Goal: Task Accomplishment & Management: Manage account settings

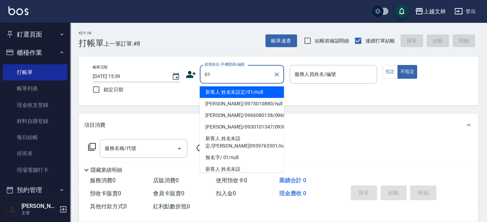
type input "新客人 姓名未設定/01/null"
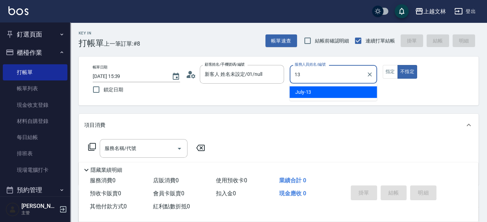
type input "July-13"
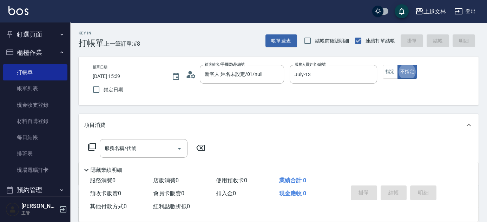
type button "false"
click at [386, 74] on button "指定" at bounding box center [390, 72] width 15 height 14
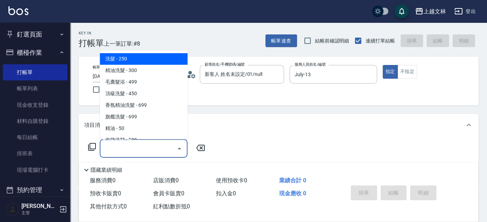
click at [126, 148] on input "服務名稱/代號" at bounding box center [138, 148] width 71 height 12
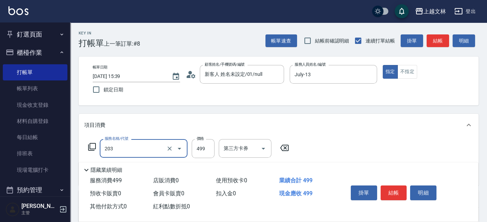
type input "B級洗+剪(203)"
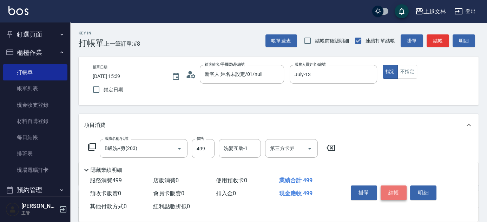
click at [400, 192] on button "結帳" at bounding box center [394, 192] width 26 height 15
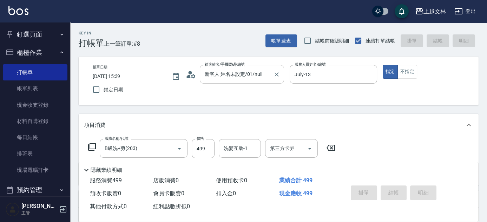
type input "[DATE] 16:28"
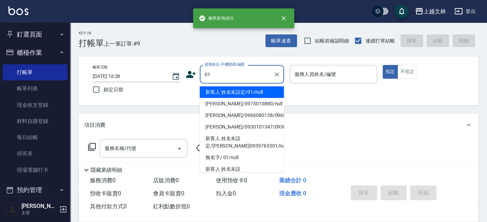
type input "新客人 姓名未設定/01/null"
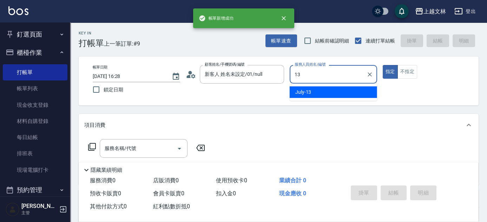
type input "July-13"
type button "true"
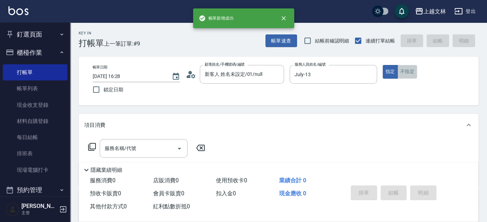
click at [406, 74] on button "不指定" at bounding box center [408, 72] width 20 height 14
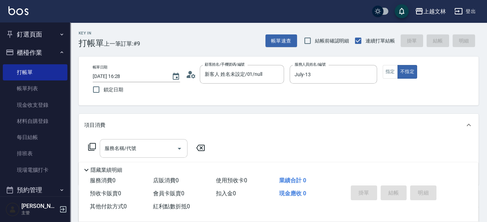
click at [141, 146] on input "服務名稱/代號" at bounding box center [138, 148] width 71 height 12
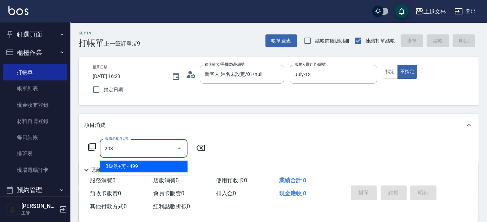
type input "B級洗+剪(203)"
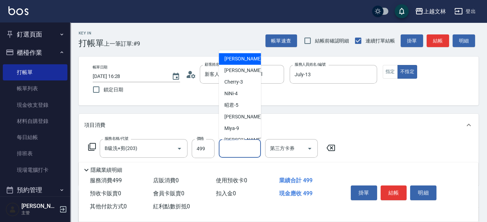
click at [233, 150] on input "洗髮互助-1" at bounding box center [240, 148] width 36 height 12
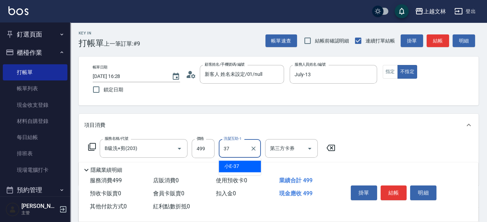
type input "小E-37"
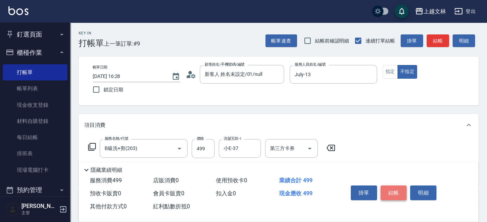
click at [402, 192] on button "結帳" at bounding box center [394, 192] width 26 height 15
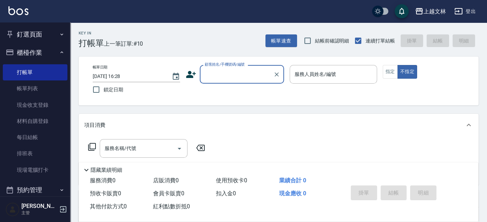
click at [254, 78] on input "顧客姓名/手機號碼/編號" at bounding box center [236, 74] width 67 height 12
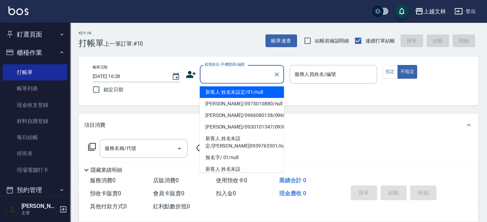
click at [254, 96] on li "新客人 姓名未設定/01/null" at bounding box center [242, 92] width 84 height 12
type input "新客人 姓名未設定/01/null"
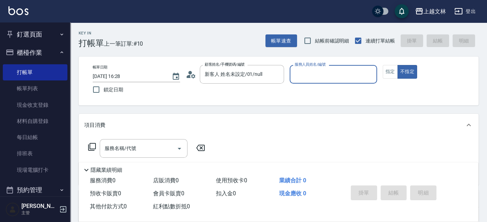
click at [304, 77] on input "服務人員姓名/編號" at bounding box center [333, 74] width 81 height 12
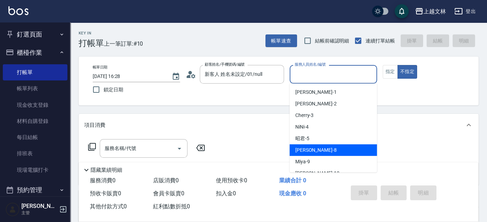
click at [308, 146] on div "Ella -8" at bounding box center [333, 150] width 87 height 12
type input "Ella-8"
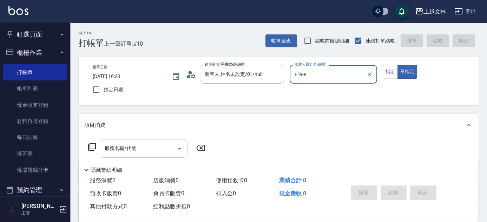
click at [169, 148] on input "服務名稱/代號" at bounding box center [138, 148] width 71 height 12
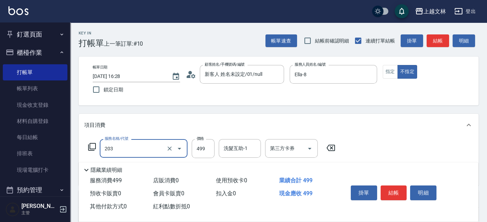
type input "B級洗+剪(203)"
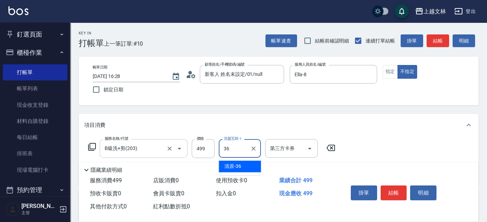
type input "清原-36"
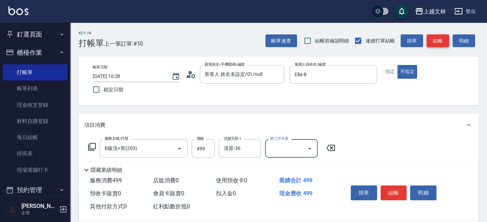
click at [431, 37] on button "結帳" at bounding box center [438, 40] width 22 height 13
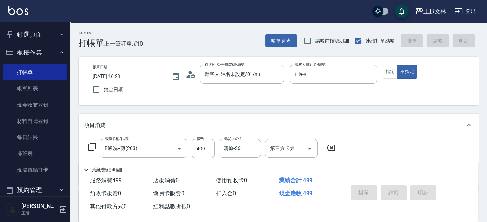
type input "[DATE] 16:56"
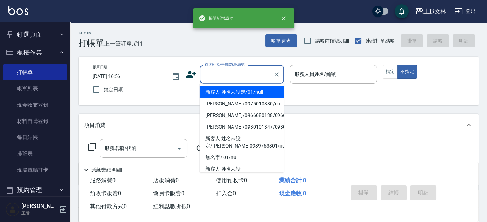
click at [228, 73] on input "顧客姓名/手機號碼/編號" at bounding box center [236, 74] width 67 height 12
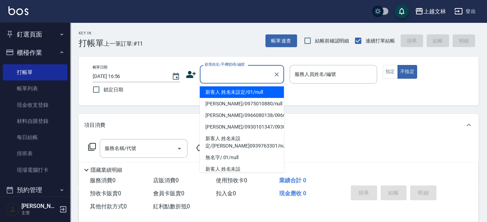
click at [234, 90] on li "新客人 姓名未設定/01/null" at bounding box center [242, 92] width 84 height 12
type input "新客人 姓名未設定/01/null"
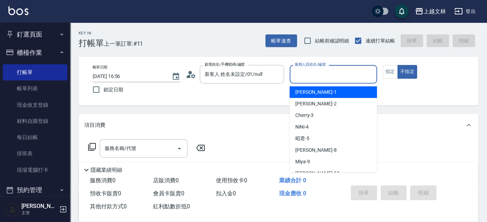
click at [311, 70] on input "服務人員姓名/編號" at bounding box center [333, 74] width 81 height 12
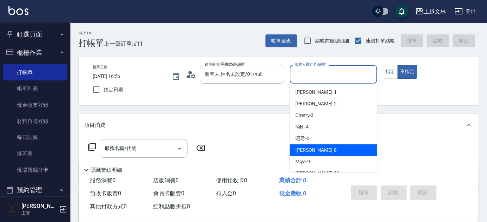
click at [305, 149] on span "Ella -8" at bounding box center [315, 149] width 41 height 7
type input "Ella-8"
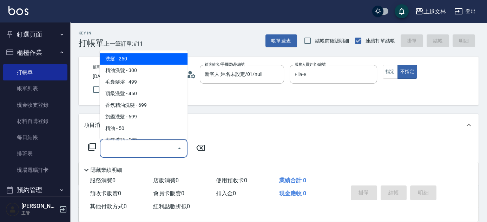
click at [150, 151] on input "服務名稱/代號" at bounding box center [138, 148] width 71 height 12
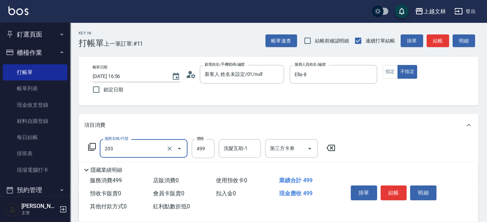
type input "B級洗+剪(203)"
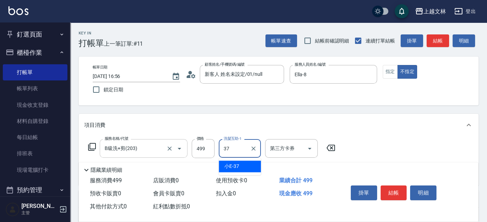
type input "小E-37"
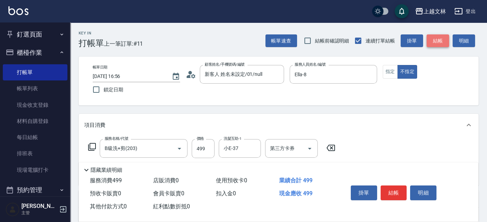
click at [441, 42] on button "結帳" at bounding box center [438, 40] width 22 height 13
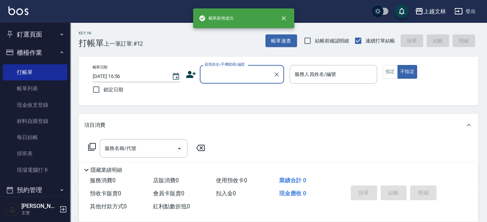
click at [241, 77] on input "顧客姓名/手機號碼/編號" at bounding box center [236, 74] width 67 height 12
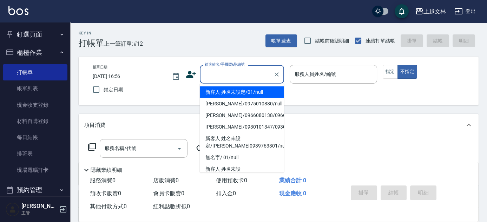
click at [238, 92] on li "新客人 姓名未設定/01/null" at bounding box center [242, 92] width 84 height 12
type input "新客人 姓名未設定/01/null"
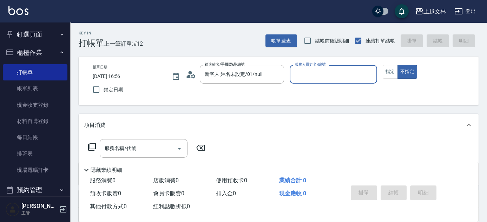
click at [308, 73] on input "服務人員姓名/編號" at bounding box center [333, 74] width 81 height 12
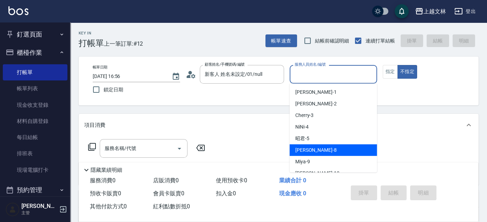
click at [301, 150] on span "Ella -8" at bounding box center [315, 149] width 41 height 7
type input "Ella-8"
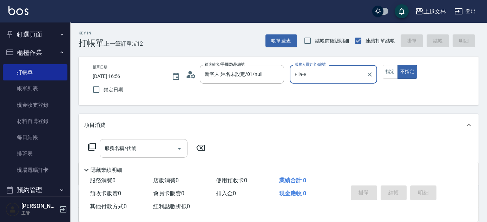
click at [153, 153] on input "服務名稱/代號" at bounding box center [138, 148] width 71 height 12
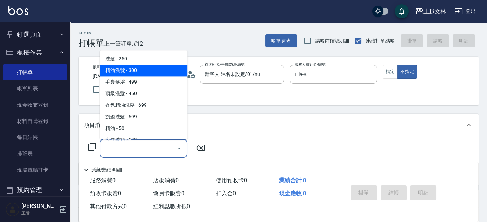
click at [129, 74] on span "精油洗髮 - 300" at bounding box center [144, 71] width 88 height 12
type input "精油洗髮(102)"
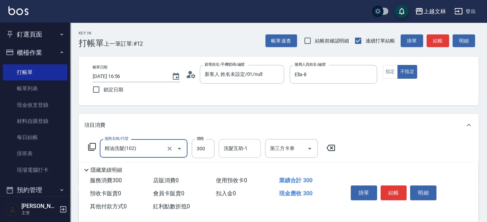
click at [234, 153] on input "洗髮互助-1" at bounding box center [240, 148] width 36 height 12
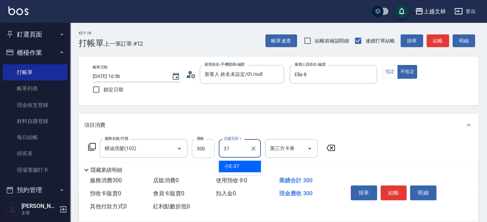
type input "小E-37"
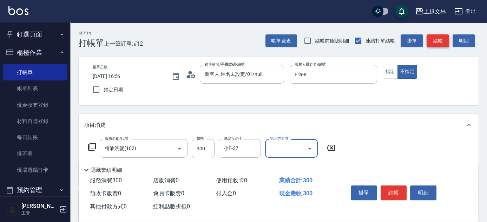
click at [439, 41] on button "結帳" at bounding box center [438, 40] width 22 height 13
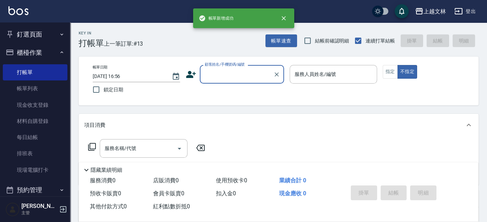
click at [232, 78] on input "顧客姓名/手機號碼/編號" at bounding box center [236, 74] width 67 height 12
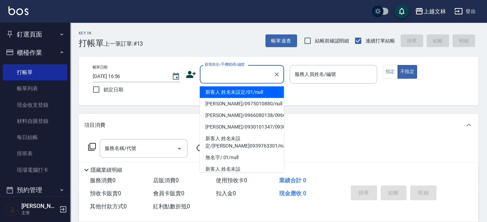
click at [230, 92] on li "新客人 姓名未設定/01/null" at bounding box center [242, 92] width 84 height 12
type input "新客人 姓名未設定/01/null"
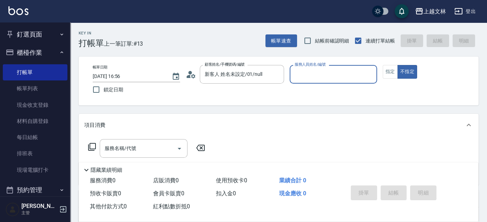
click at [298, 78] on input "服務人員姓名/編號" at bounding box center [333, 74] width 81 height 12
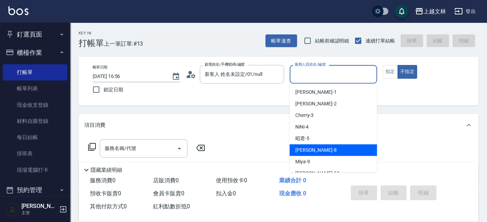
click at [298, 148] on span "Ella -8" at bounding box center [315, 149] width 41 height 7
type input "Ella-8"
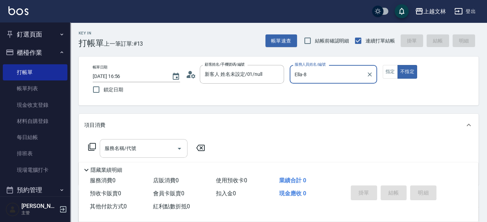
click at [164, 149] on input "服務名稱/代號" at bounding box center [138, 148] width 71 height 12
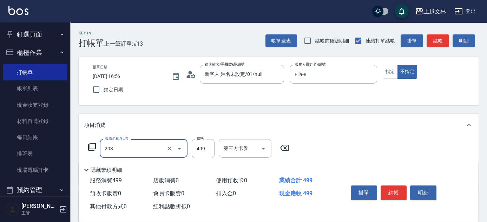
type input "B級洗+剪(203)"
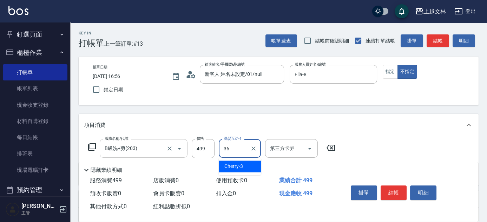
type input "清原-36"
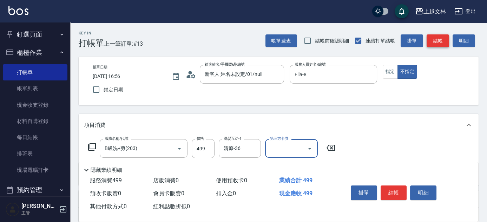
click at [432, 41] on button "結帳" at bounding box center [438, 40] width 22 height 13
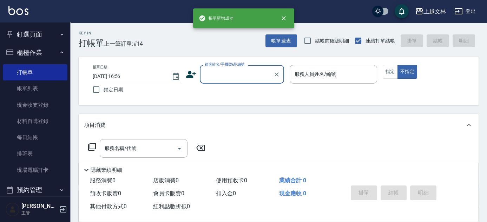
click at [245, 77] on input "顧客姓名/手機號碼/編號" at bounding box center [236, 74] width 67 height 12
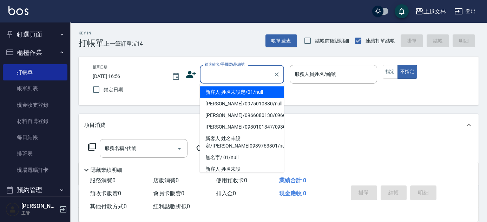
click at [241, 90] on li "新客人 姓名未設定/01/null" at bounding box center [242, 92] width 84 height 12
type input "新客人 姓名未設定/01/null"
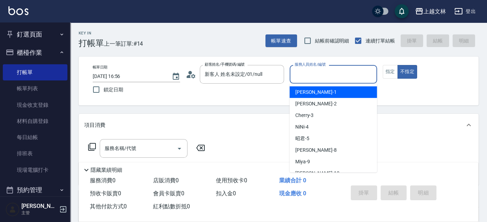
click at [305, 73] on input "服務人員姓名/編號" at bounding box center [333, 74] width 81 height 12
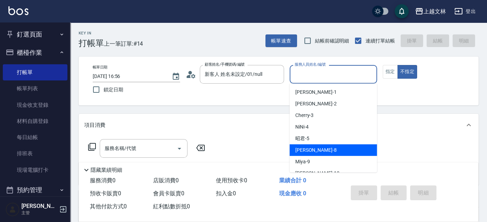
click at [302, 149] on span "Ella -8" at bounding box center [315, 149] width 41 height 7
type input "Ella-8"
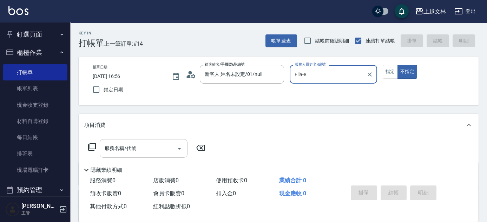
click at [150, 147] on input "服務名稱/代號" at bounding box center [138, 148] width 71 height 12
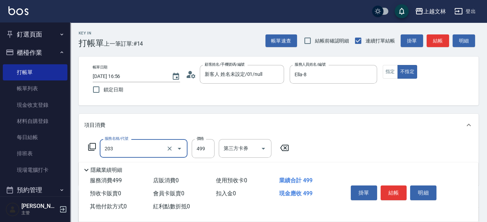
type input "B級洗+剪(203)"
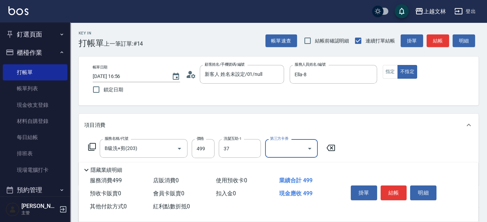
type input "小E-37"
click at [438, 42] on button "結帳" at bounding box center [438, 40] width 22 height 13
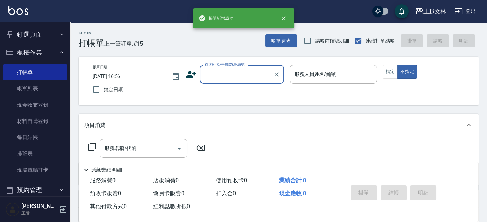
click at [252, 75] on input "顧客姓名/手機號碼/編號" at bounding box center [236, 74] width 67 height 12
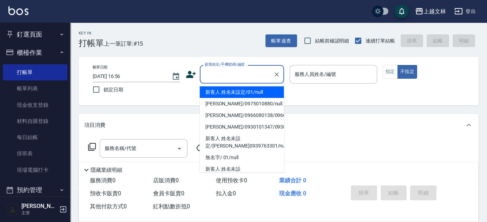
click at [250, 93] on li "新客人 姓名未設定/01/null" at bounding box center [242, 92] width 84 height 12
type input "新客人 姓名未設定/01/null"
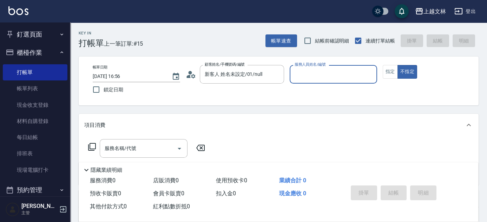
click at [305, 74] on input "服務人員姓名/編號" at bounding box center [333, 74] width 81 height 12
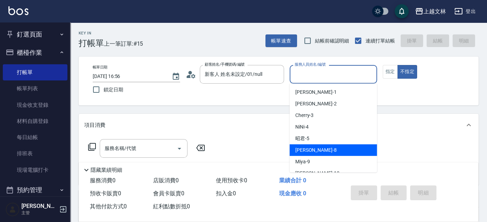
click at [304, 149] on span "Ella -8" at bounding box center [315, 149] width 41 height 7
type input "Ella-8"
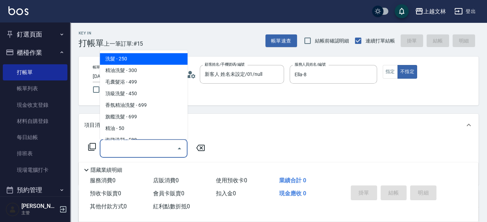
click at [121, 149] on div "服務名稱/代號 服務名稱/代號" at bounding box center [144, 148] width 88 height 19
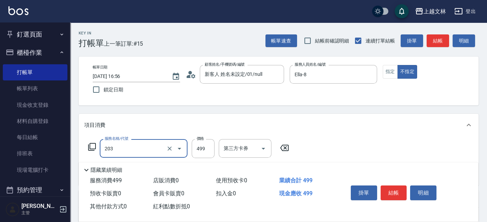
type input "B級洗+剪(203)"
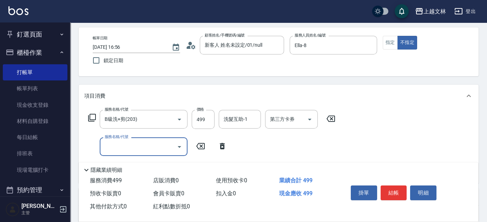
scroll to position [65, 0]
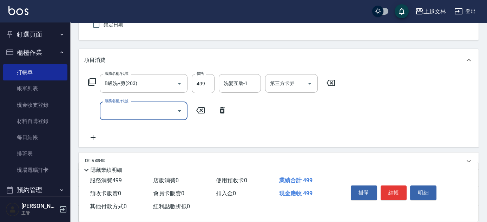
click at [167, 113] on input "服務名稱/代號" at bounding box center [138, 111] width 71 height 12
type input "精油(107)"
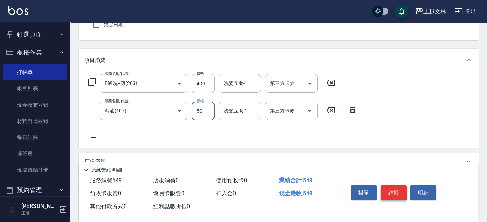
click at [395, 193] on button "結帳" at bounding box center [394, 192] width 26 height 15
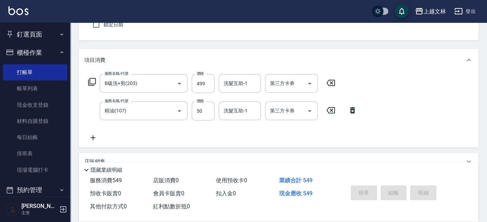
type input "[DATE] 16:57"
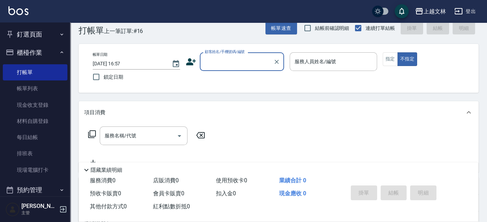
scroll to position [0, 0]
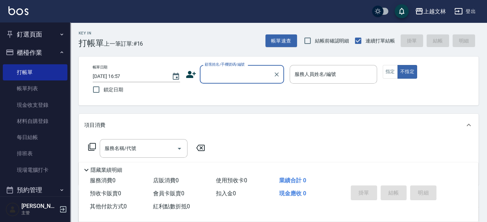
click at [242, 74] on input "顧客姓名/手機號碼/編號" at bounding box center [236, 74] width 67 height 12
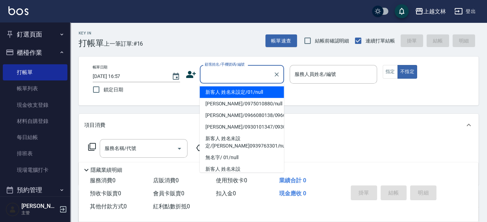
drag, startPoint x: 240, startPoint y: 91, endPoint x: 334, endPoint y: 72, distance: 96.4
click at [240, 91] on li "新客人 姓名未設定/01/null" at bounding box center [242, 92] width 84 height 12
type input "新客人 姓名未設定/01/null"
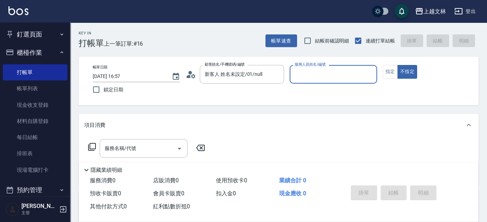
click at [335, 72] on input "服務人員姓名/編號" at bounding box center [333, 74] width 81 height 12
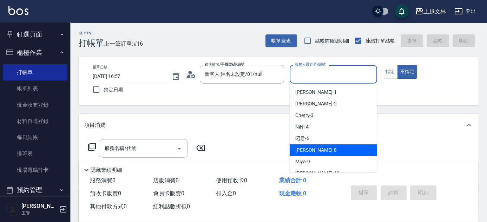
click at [303, 144] on div "Ella -8" at bounding box center [333, 150] width 87 height 12
type input "Ella-8"
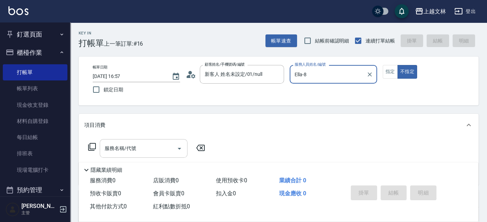
click at [147, 146] on input "服務名稱/代號" at bounding box center [138, 148] width 71 height 12
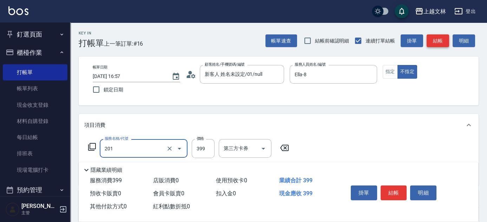
type input "B級單剪(201)"
click at [436, 39] on button "結帳" at bounding box center [438, 40] width 22 height 13
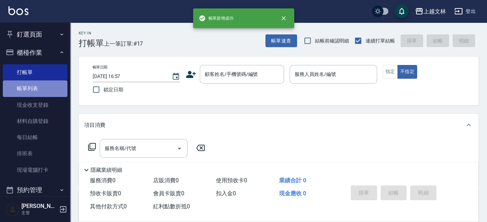
click at [42, 93] on link "帳單列表" at bounding box center [35, 88] width 65 height 16
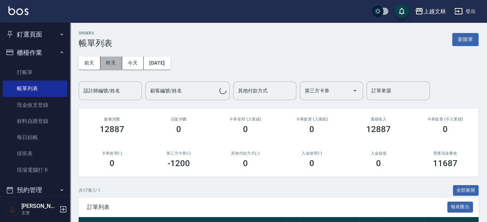
click at [113, 61] on button "昨天" at bounding box center [111, 63] width 22 height 13
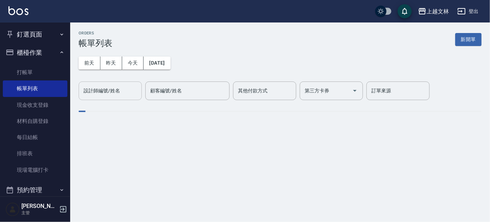
click at [107, 88] on div "設計師編號/姓名 設計師編號/姓名" at bounding box center [110, 91] width 63 height 19
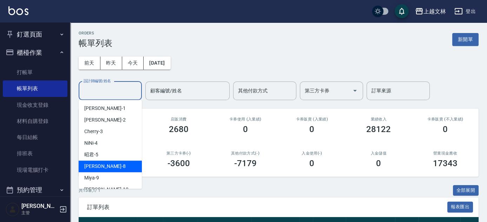
click at [93, 169] on span "Ella -8" at bounding box center [104, 166] width 41 height 7
type input "Ella-8"
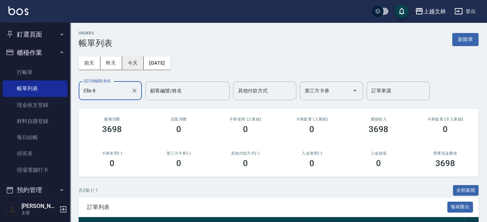
click at [133, 60] on button "今天" at bounding box center [133, 63] width 22 height 13
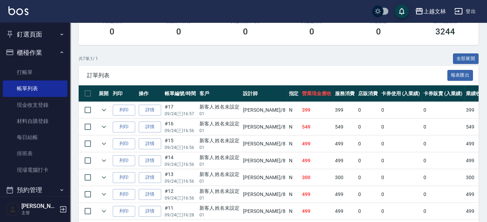
scroll to position [134, 0]
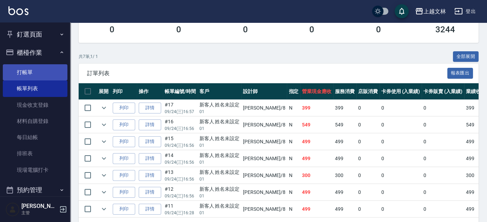
click at [32, 72] on link "打帳單" at bounding box center [35, 72] width 65 height 16
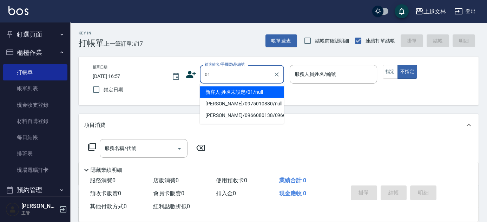
type input "新客人 姓名未設定/01/null"
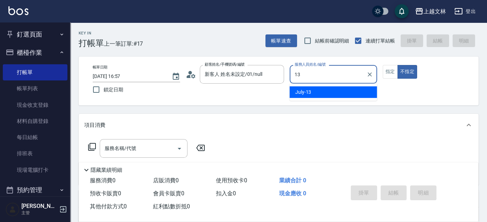
type input "July-13"
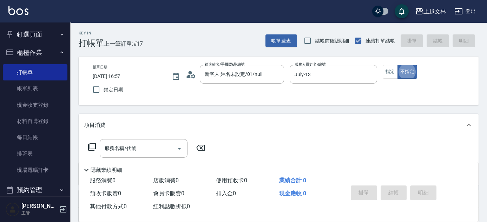
type button "false"
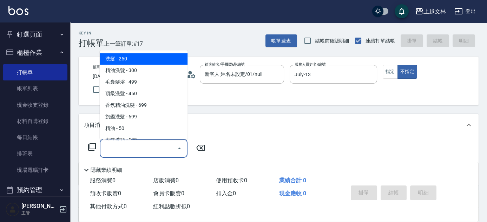
click at [127, 146] on div "服務名稱/代號 服務名稱/代號" at bounding box center [144, 148] width 88 height 19
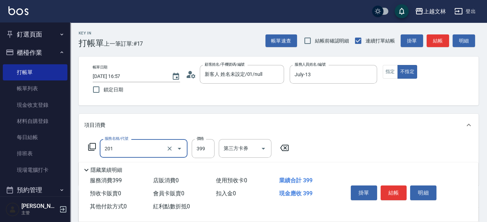
type input "B級單剪(201)"
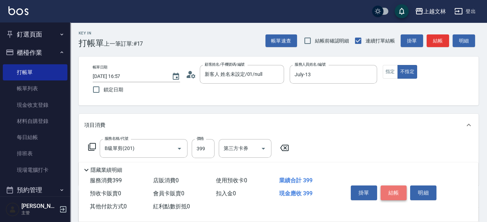
click at [402, 194] on button "結帳" at bounding box center [394, 192] width 26 height 15
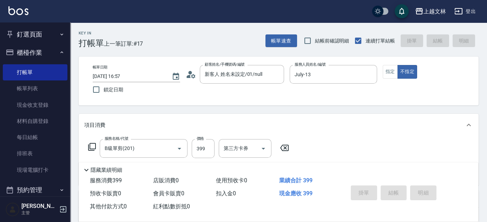
type input "[DATE] 17:04"
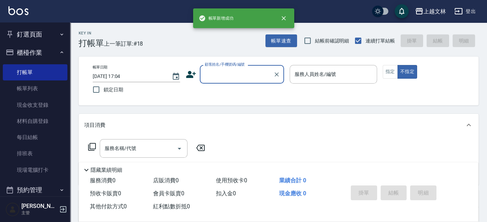
click at [232, 77] on input "顧客姓名/手機號碼/編號" at bounding box center [236, 74] width 67 height 12
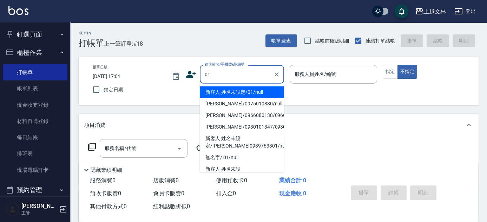
type input "新客人 姓名未設定/01/null"
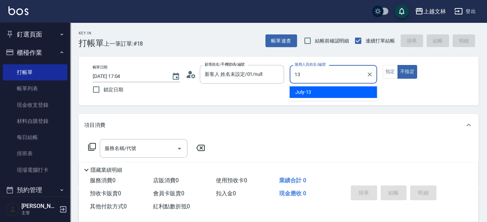
type input "July-13"
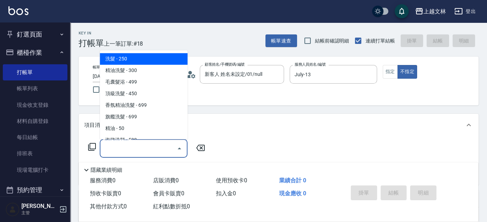
click at [132, 149] on input "服務名稱/代號" at bounding box center [138, 148] width 71 height 12
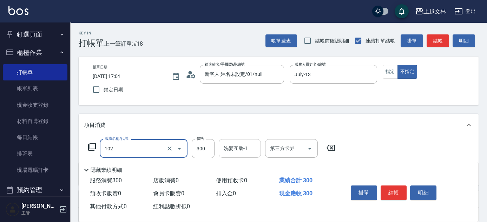
click at [242, 152] on input "洗髮互助-1" at bounding box center [240, 148] width 36 height 12
type input "精油洗髮(102)"
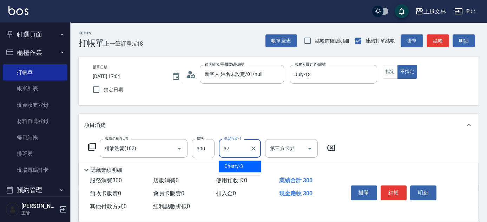
type input "小E-37"
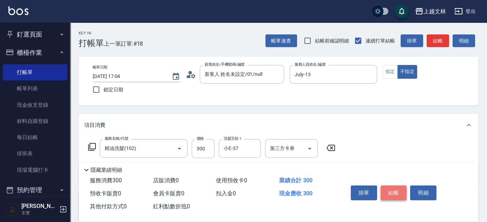
click at [391, 186] on button "結帳" at bounding box center [394, 192] width 26 height 15
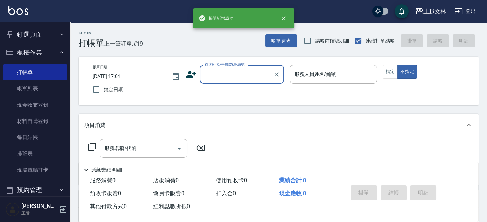
click at [33, 56] on button "櫃檯作業" at bounding box center [35, 53] width 65 height 18
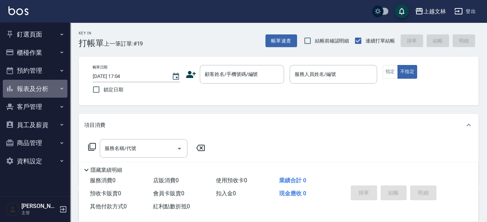
click at [66, 95] on button "報表及分析" at bounding box center [35, 89] width 65 height 18
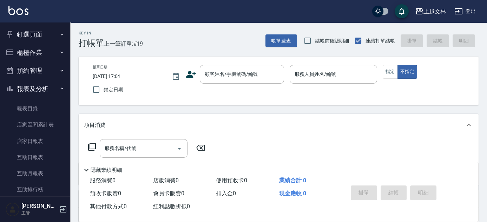
click at [66, 128] on nav "釘選頁面 店家日報表 設計師排行榜 每日結帳 櫃檯作業 打帳單 帳單列表 現金收支登錄 材料自購登錄 每日結帳 排班表 現場電腦打卡 預約管理 預約管理 單日…" at bounding box center [35, 109] width 70 height 174
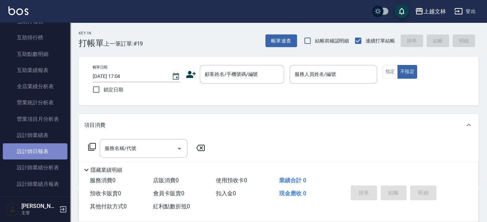
click at [59, 152] on link "設計師日報表" at bounding box center [35, 151] width 65 height 16
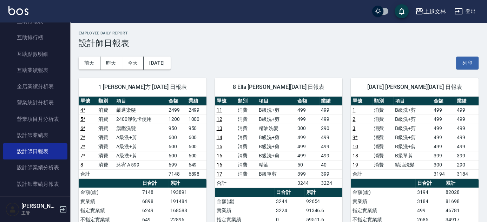
click at [70, 32] on div "上越文[PERSON_NAME]出 釘選頁面 店家日報表 設計師排行榜 每日結帳 櫃檯作業 打帳單 帳單列表 現金收支登錄 材料自購登錄 每日結帳 排班表 現…" at bounding box center [243, 180] width 487 height 360
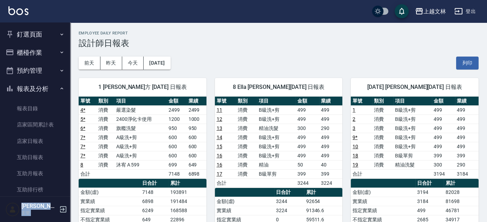
click at [52, 71] on button "預約管理" at bounding box center [35, 70] width 65 height 18
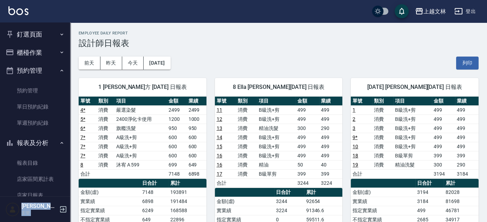
click at [50, 44] on button "櫃檯作業" at bounding box center [35, 53] width 65 height 18
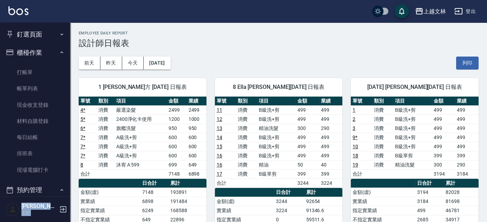
drag, startPoint x: 52, startPoint y: 67, endPoint x: 51, endPoint y: 61, distance: 5.7
click at [52, 67] on link "打帳單" at bounding box center [35, 72] width 65 height 16
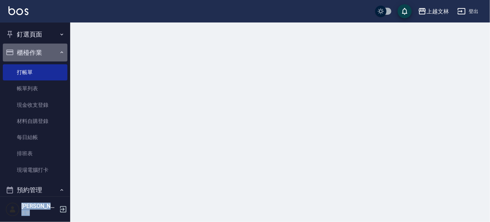
click at [52, 53] on button "櫃檯作業" at bounding box center [35, 53] width 65 height 18
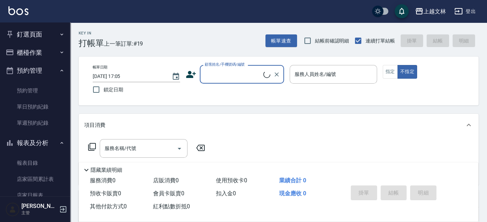
click at [47, 75] on button "預約管理" at bounding box center [35, 70] width 65 height 18
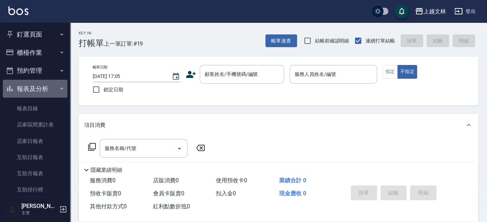
click at [48, 91] on button "報表及分析" at bounding box center [35, 89] width 65 height 18
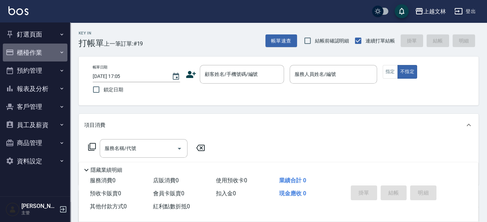
click at [19, 50] on button "櫃檯作業" at bounding box center [35, 53] width 65 height 18
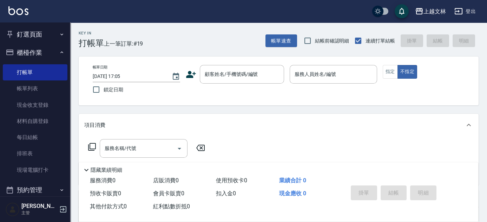
drag, startPoint x: 27, startPoint y: 91, endPoint x: 485, endPoint y: 129, distance: 459.7
click at [27, 91] on link "帳單列表" at bounding box center [35, 88] width 65 height 16
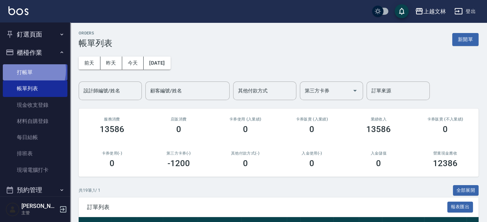
click at [25, 70] on link "打帳單" at bounding box center [35, 72] width 65 height 16
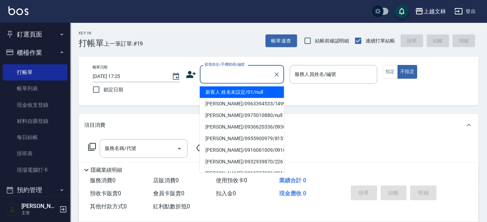
click at [215, 72] on input "顧客姓名/手機號碼/編號" at bounding box center [236, 74] width 67 height 12
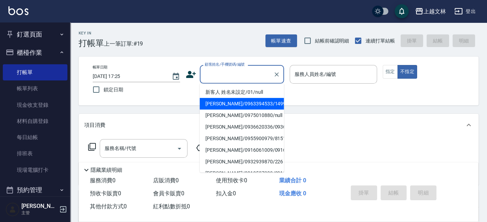
click at [235, 98] on li "[PERSON_NAME]/0963394533/1499" at bounding box center [242, 104] width 84 height 12
type input "[PERSON_NAME]/0963394533/1499"
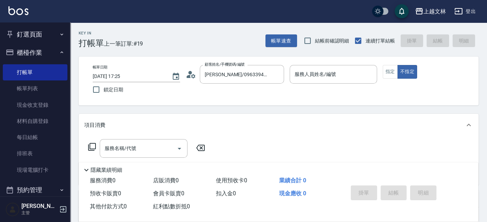
click at [237, 90] on div "帳單日期 [DATE] 17:25 鎖定日期 顧客姓名/手機號碼/編號 [PERSON_NAME]/0963394533/1499 顧客姓名/手機號碼/編號 …" at bounding box center [278, 81] width 383 height 32
type input "July-13"
drag, startPoint x: 277, startPoint y: 76, endPoint x: 272, endPoint y: 75, distance: 5.5
click at [277, 76] on icon "Clear" at bounding box center [276, 74] width 7 height 7
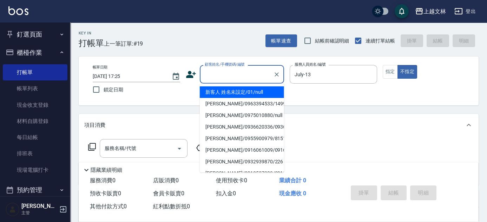
click at [229, 69] on input "顧客姓名/手機號碼/編號" at bounding box center [236, 74] width 67 height 12
click at [237, 91] on li "新客人 姓名未設定/01/null" at bounding box center [242, 92] width 84 height 12
type input "新客人 姓名未設定/01/null"
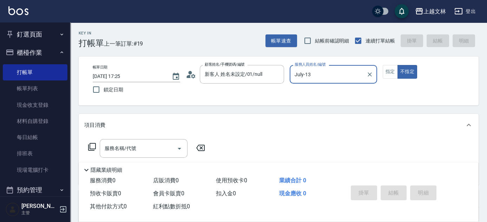
click at [320, 77] on input "July-13" at bounding box center [328, 74] width 71 height 12
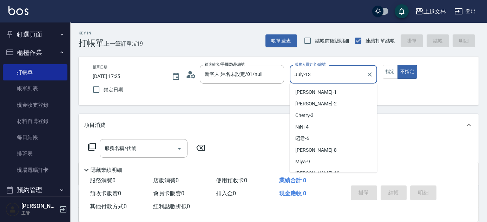
scroll to position [30, 0]
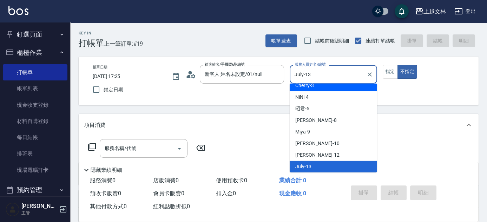
drag, startPoint x: 316, startPoint y: 85, endPoint x: 312, endPoint y: 86, distance: 4.3
click at [316, 85] on div "Cherry -3" at bounding box center [333, 86] width 87 height 12
type input "Cherry-3"
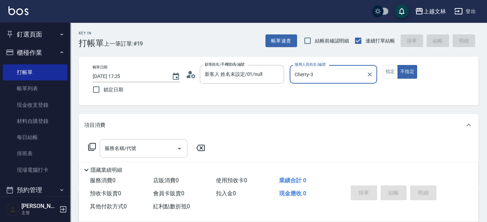
click at [135, 153] on input "服務名稱/代號" at bounding box center [138, 148] width 71 height 12
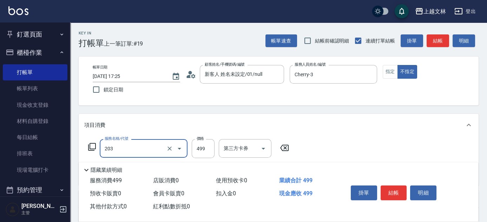
type input "B級洗+剪(203)"
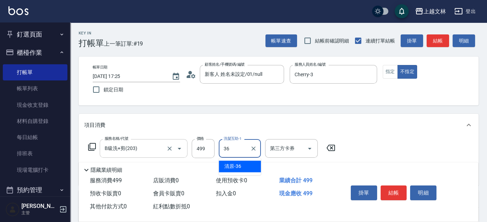
type input "清原-36"
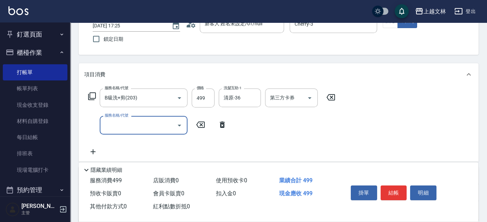
scroll to position [53, 0]
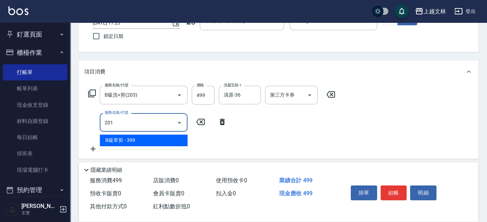
type input "B級單剪(201)"
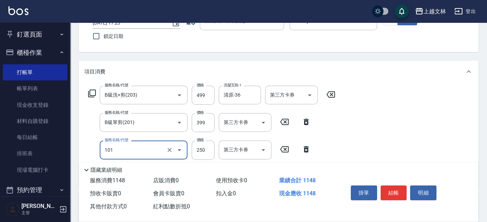
type input "洗髮(101)"
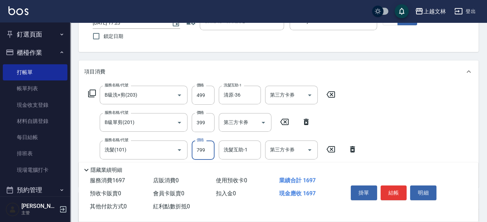
type input "799"
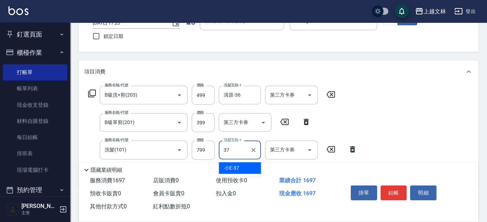
type input "小E-37"
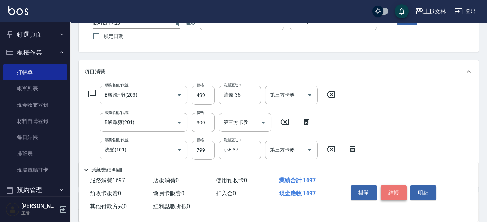
click at [396, 189] on button "結帳" at bounding box center [394, 192] width 26 height 15
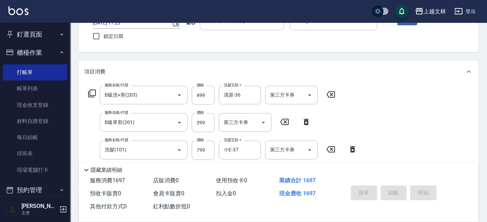
type input "[DATE] 17:53"
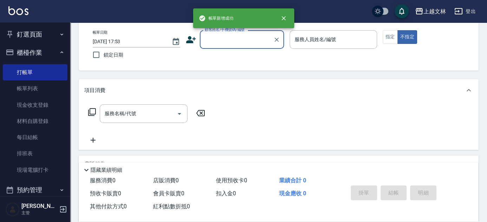
scroll to position [29, 0]
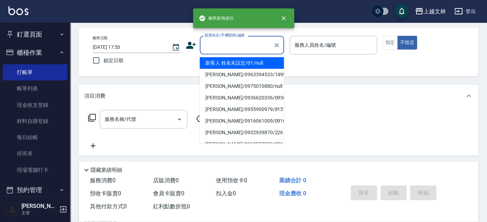
click at [243, 43] on input "顧客姓名/手機號碼/編號" at bounding box center [236, 45] width 67 height 12
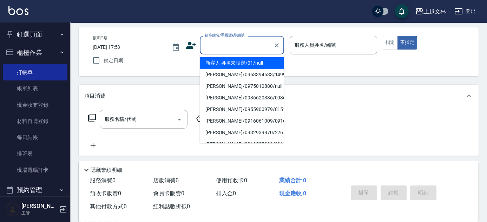
click at [248, 59] on li "新客人 姓名未設定/01/null" at bounding box center [242, 63] width 84 height 12
type input "新客人 姓名未設定/01/null"
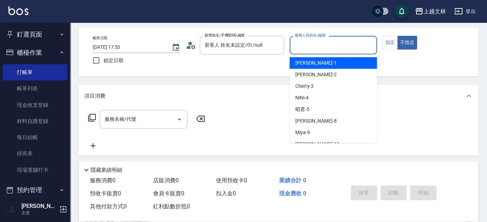
click at [318, 51] on input "服務人員姓名/編號" at bounding box center [333, 45] width 81 height 12
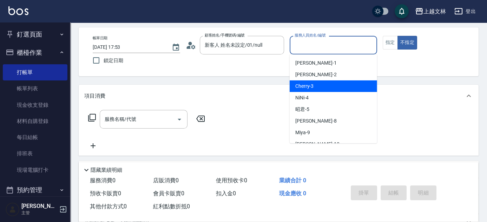
click at [321, 84] on div "Cherry -3" at bounding box center [333, 86] width 87 height 12
type input "Cherry-3"
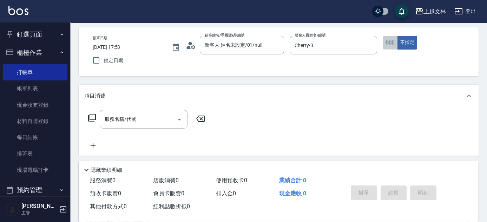
click at [391, 44] on button "指定" at bounding box center [390, 43] width 15 height 14
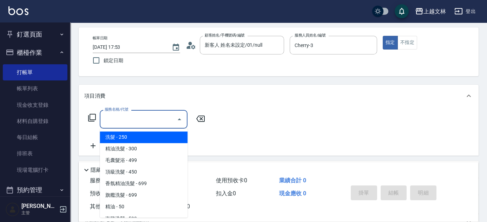
click at [135, 115] on input "服務名稱/代號" at bounding box center [138, 119] width 71 height 12
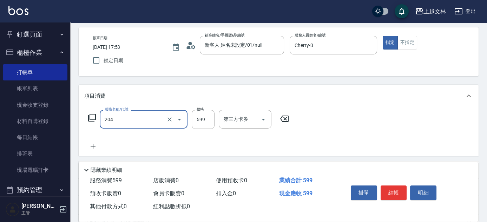
type input "A級洗+剪(204)"
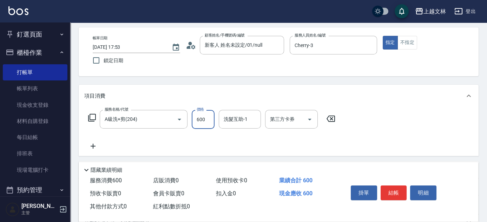
type input "600"
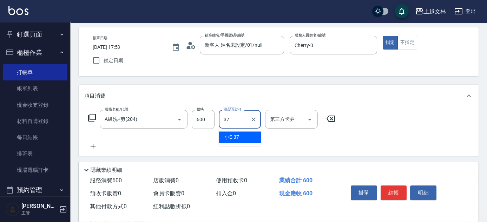
type input "小E-37"
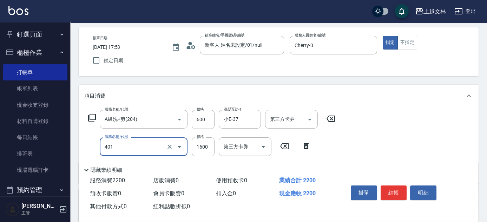
type input "基本染髮(401)"
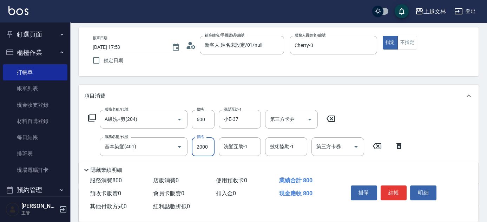
type input "2000"
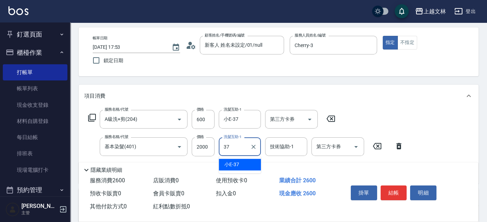
type input "小E-37"
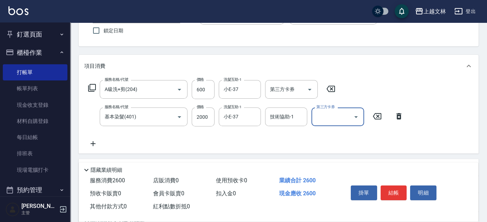
scroll to position [67, 0]
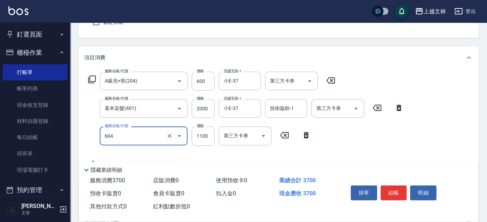
type input "2200淨化卡使用(604)"
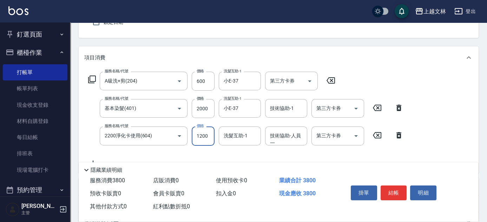
type input "1200"
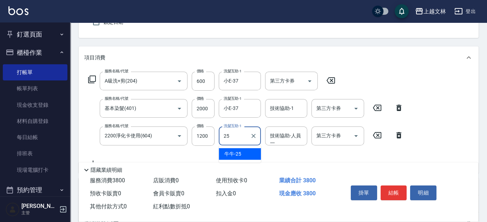
type input "牛牛-25"
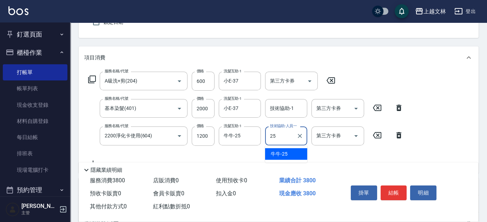
type input "牛牛-25"
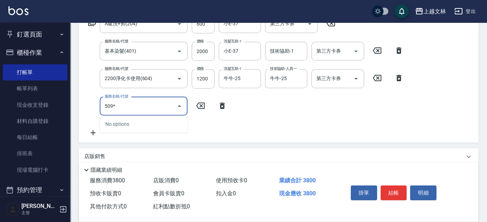
scroll to position [128, 0]
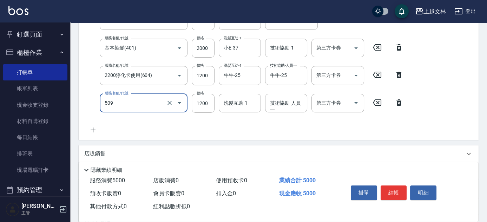
type input "3600結構卡使用(509)"
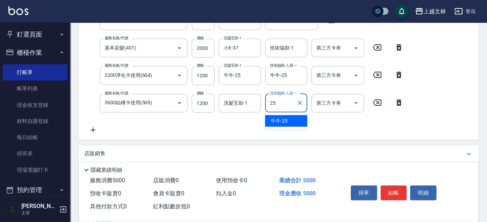
type input "牛牛-25"
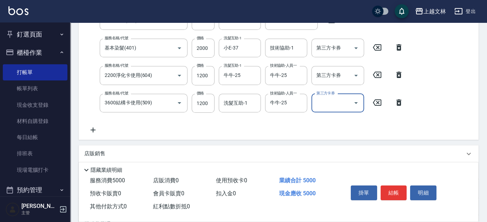
click at [333, 75] on div "第三方卡券 第三方卡券" at bounding box center [338, 75] width 53 height 19
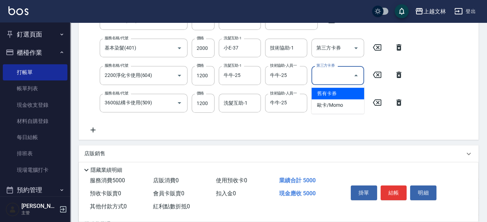
drag, startPoint x: 331, startPoint y: 91, endPoint x: 338, endPoint y: 111, distance: 21.0
click at [330, 92] on span "舊有卡券" at bounding box center [338, 94] width 53 height 12
type input "舊有卡券"
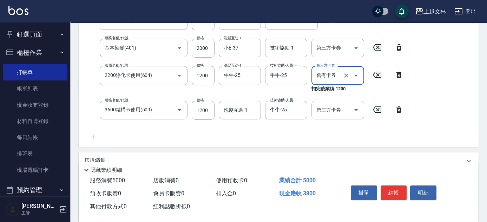
click at [338, 110] on input "第三方卡券" at bounding box center [333, 110] width 36 height 12
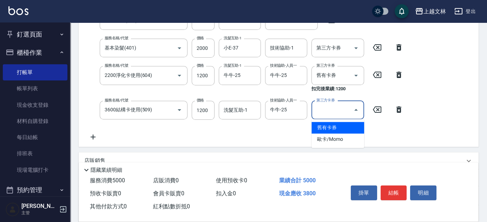
click at [335, 126] on span "舊有卡券" at bounding box center [338, 128] width 53 height 12
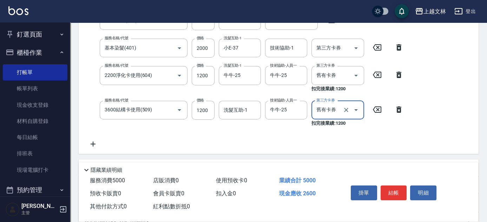
type input "舊有卡券"
click at [392, 191] on button "結帳" at bounding box center [394, 192] width 26 height 15
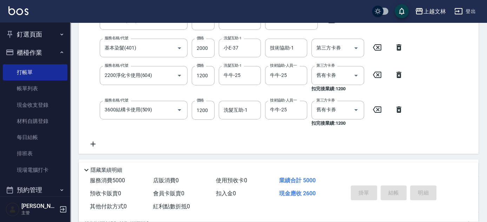
type input "[DATE] 17:54"
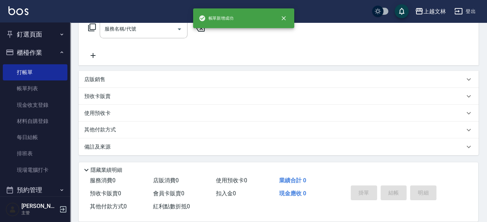
scroll to position [0, 0]
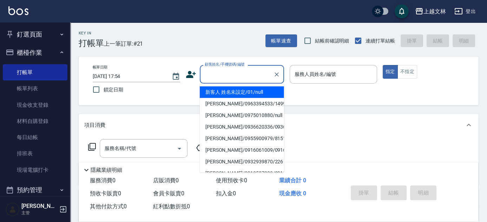
click at [230, 72] on input "顧客姓名/手機號碼/編號" at bounding box center [236, 74] width 67 height 12
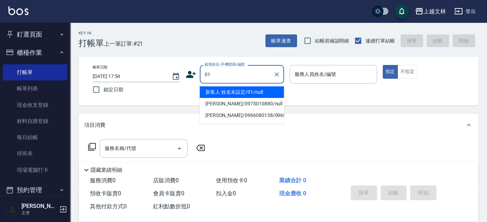
type input "新客人 姓名未設定/01/null"
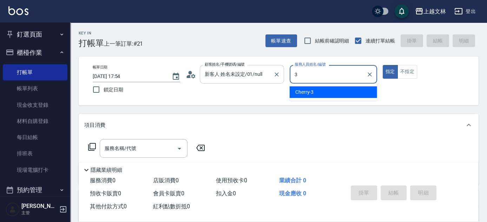
type input "Cherry-3"
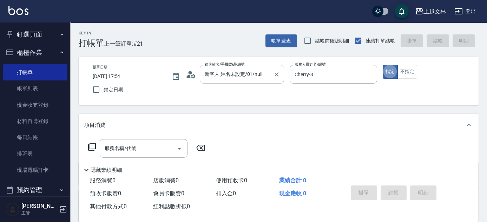
type button "true"
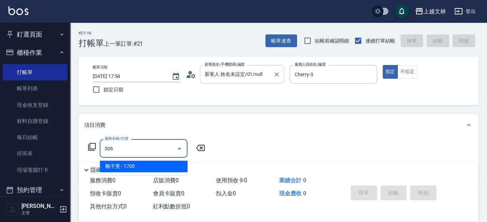
type input "離子燙(306)"
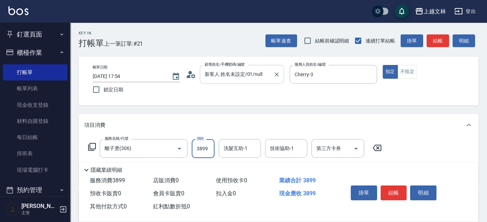
type input "3899"
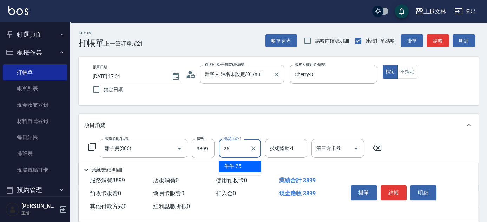
type input "牛牛-25"
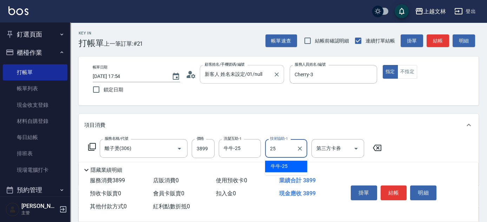
type input "牛牛-25"
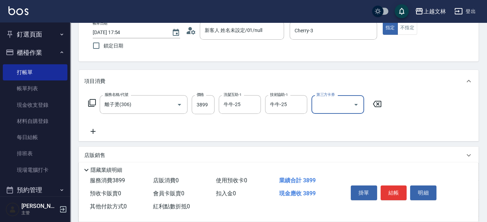
scroll to position [50, 0]
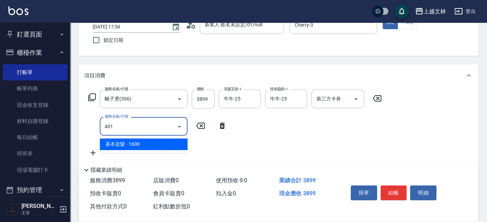
type input "基本染髮(401)"
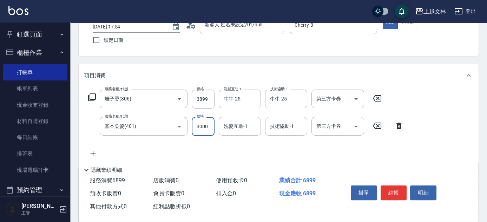
type input "3000"
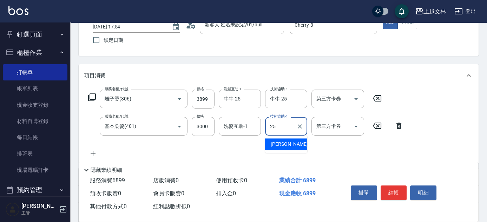
type input "牛牛-25"
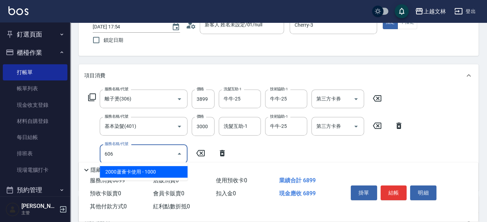
type input "2000蘆薈卡使用(606)"
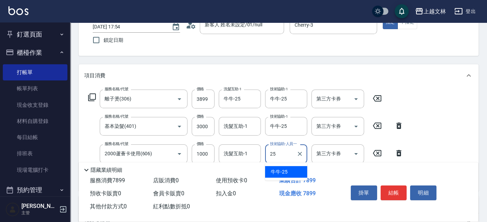
type input "牛牛-25"
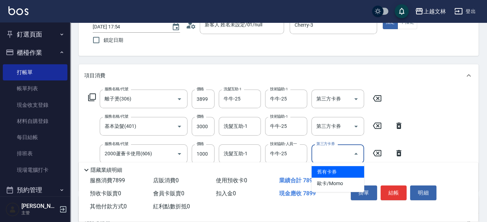
click at [337, 150] on input "第三方卡券" at bounding box center [333, 154] width 36 height 12
drag, startPoint x: 332, startPoint y: 170, endPoint x: 484, endPoint y: 128, distance: 158.7
click at [332, 170] on span "舊有卡券" at bounding box center [338, 172] width 53 height 12
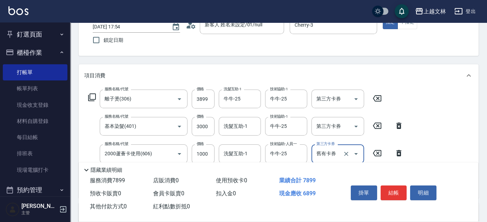
type input "舊有卡券"
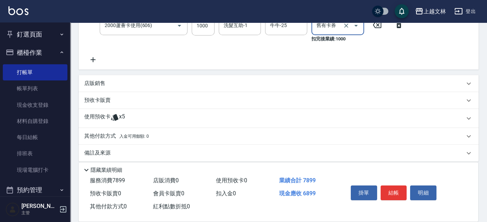
scroll to position [183, 0]
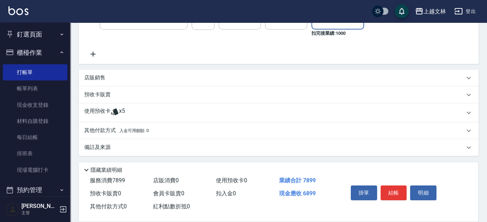
click at [95, 76] on p "店販銷售" at bounding box center [94, 77] width 21 height 7
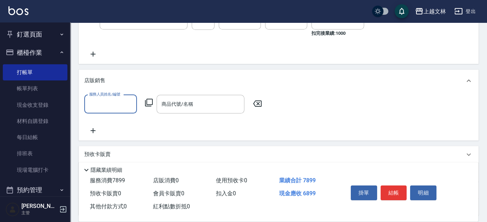
scroll to position [0, 0]
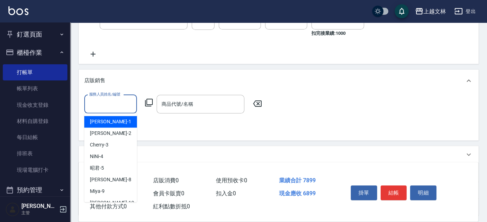
click at [106, 98] on input "服務人員姓名/編號" at bounding box center [110, 104] width 46 height 12
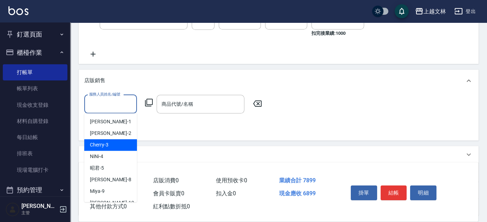
click at [109, 143] on div "Cherry -3" at bounding box center [110, 145] width 53 height 12
type input "Cherry-3"
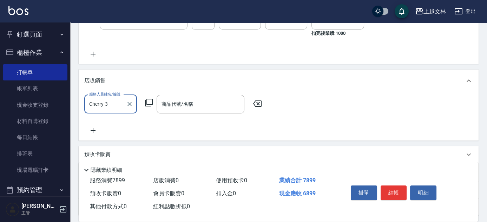
click at [150, 100] on icon at bounding box center [149, 102] width 8 height 8
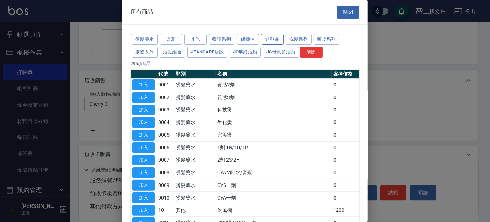
click at [263, 38] on button "造型品" at bounding box center [272, 39] width 22 height 11
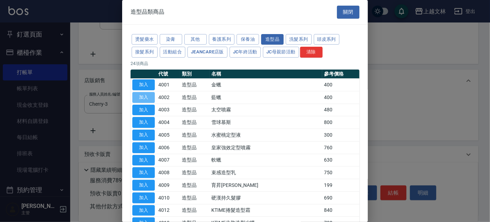
click at [147, 95] on button "加入" at bounding box center [143, 97] width 22 height 11
type input "藍蠟"
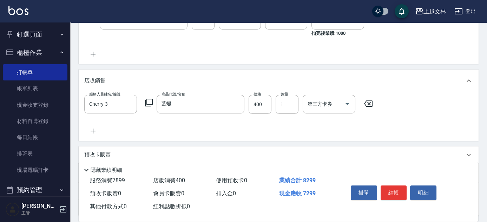
scroll to position [244, 0]
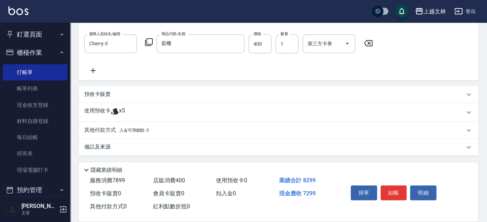
click at [104, 129] on p "其他付款方式 入金可用餘額: 0" at bounding box center [116, 130] width 65 height 8
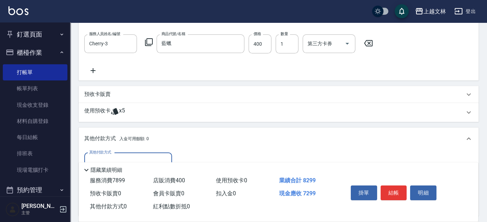
scroll to position [326, 0]
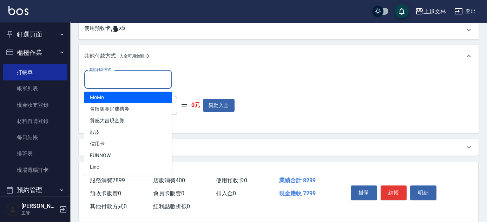
click at [120, 83] on input "其他付款方式" at bounding box center [128, 79] width 82 height 12
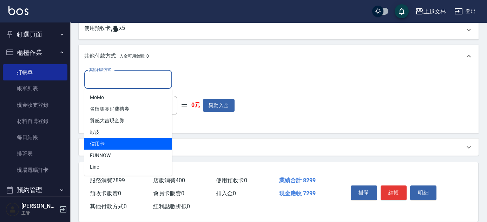
click at [123, 140] on span "信用卡" at bounding box center [128, 144] width 88 height 12
type input "信用卡"
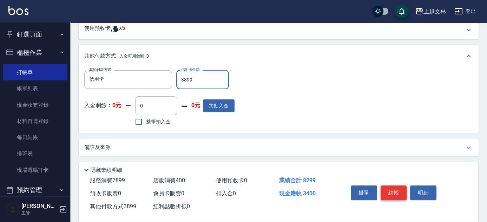
type input "3899"
click at [402, 192] on button "結帳" at bounding box center [394, 192] width 26 height 15
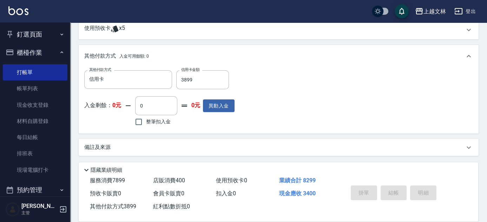
type input "[DATE] 17:55"
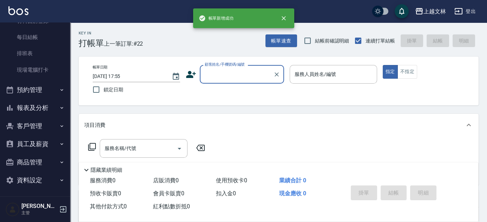
scroll to position [101, 0]
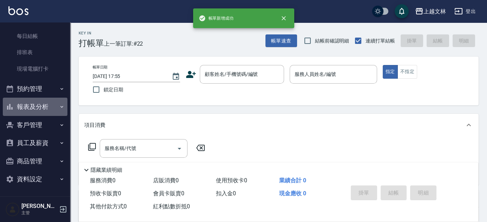
click at [35, 105] on button "報表及分析" at bounding box center [35, 107] width 65 height 18
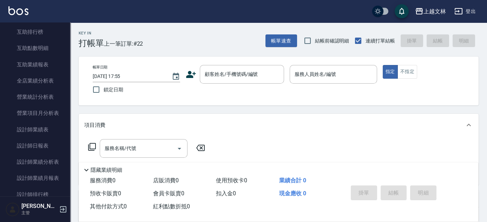
scroll to position [290, 0]
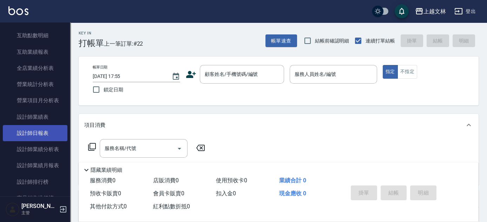
click at [34, 132] on link "設計師日報表" at bounding box center [35, 133] width 65 height 16
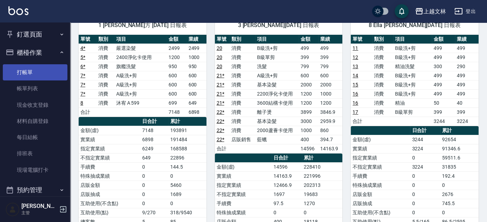
click at [38, 70] on link "打帳單" at bounding box center [35, 72] width 65 height 16
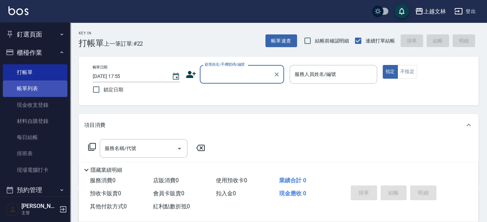
click at [29, 88] on link "帳單列表" at bounding box center [35, 88] width 65 height 16
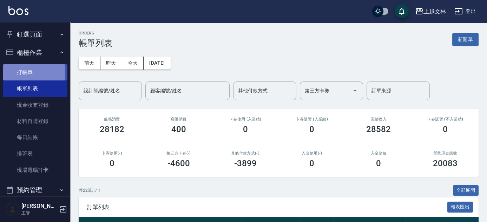
click at [20, 73] on link "打帳單" at bounding box center [35, 72] width 65 height 16
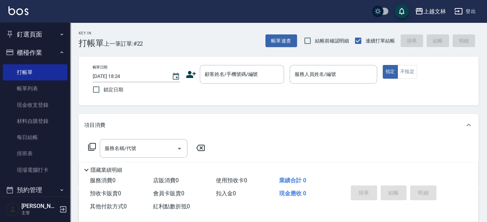
click at [22, 53] on button "櫃檯作業" at bounding box center [35, 53] width 65 height 18
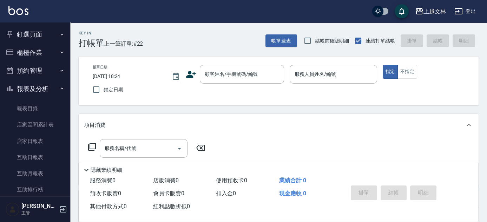
scroll to position [152, 0]
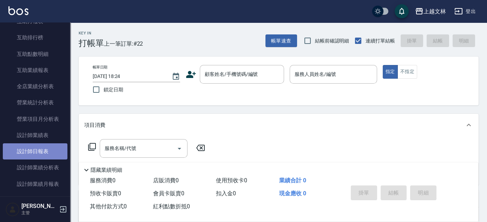
click at [55, 147] on link "設計師日報表" at bounding box center [35, 151] width 65 height 16
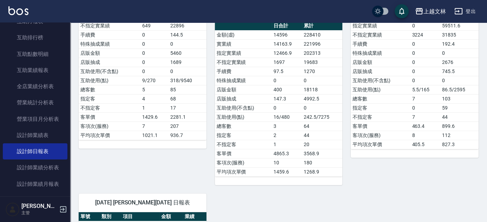
scroll to position [389, 0]
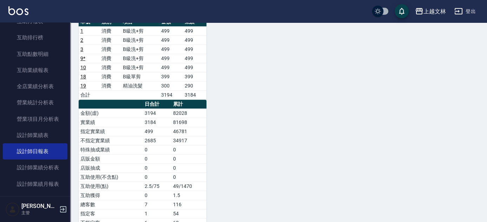
click at [66, 36] on nav "釘選頁面 店家日報表 設計師排行榜 每日結帳 櫃檯作業 打帳單 帳單列表 現金收支登錄 材料自購登錄 每日結帳 排班表 現場電腦打卡 預約管理 預約管理 單日…" at bounding box center [35, 109] width 70 height 174
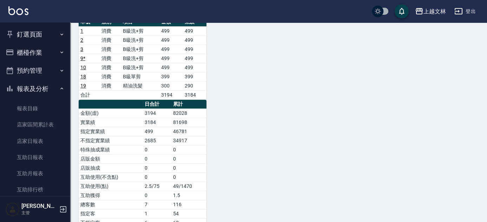
click at [59, 89] on icon "button" at bounding box center [62, 89] width 6 height 6
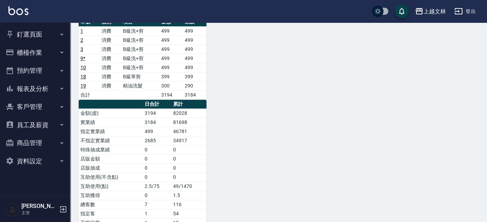
click at [53, 52] on button "櫃檯作業" at bounding box center [35, 53] width 65 height 18
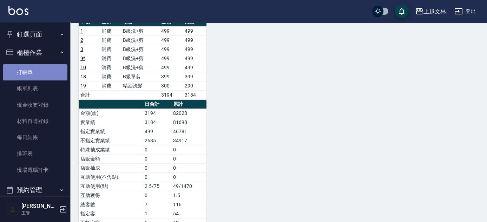
click at [53, 70] on link "打帳單" at bounding box center [35, 72] width 65 height 16
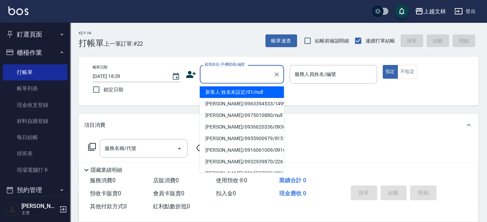
click at [241, 72] on input "顧客姓名/手機號碼/編號" at bounding box center [236, 74] width 67 height 12
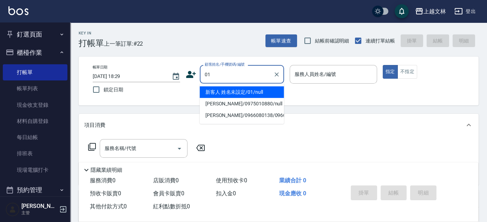
type input "新客人 姓名未設定/01/null"
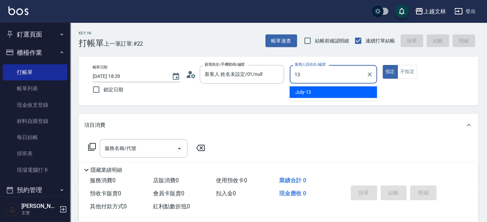
type input "July-13"
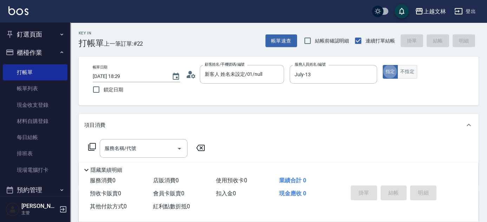
type button "true"
click at [412, 74] on button "不指定" at bounding box center [408, 72] width 20 height 14
click at [126, 157] on div "服務名稱/代號" at bounding box center [144, 148] width 88 height 19
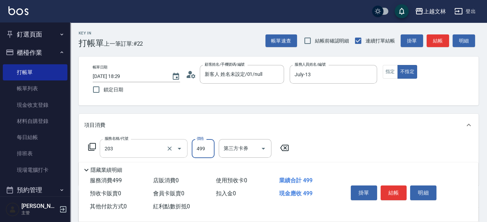
type input "B級洗+剪(203)"
click at [392, 187] on button "結帳" at bounding box center [394, 192] width 26 height 15
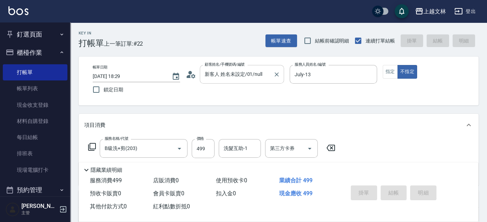
type input "[DATE] 18:30"
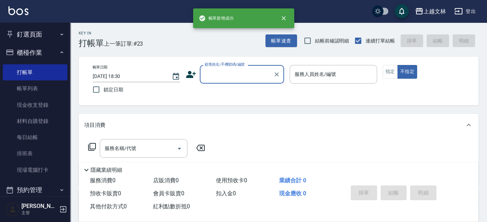
click at [216, 76] on input "顧客姓名/手機號碼/編號" at bounding box center [236, 74] width 67 height 12
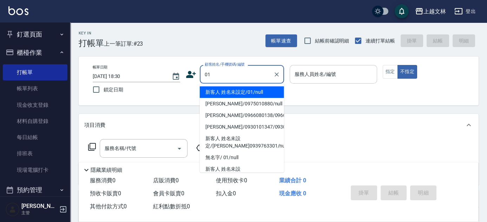
type input "新客人 姓名未設定/01/null"
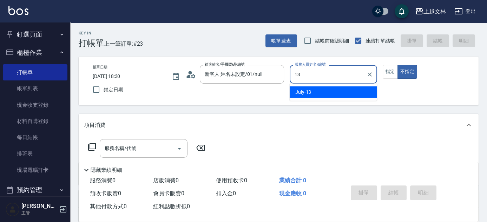
type input "July-13"
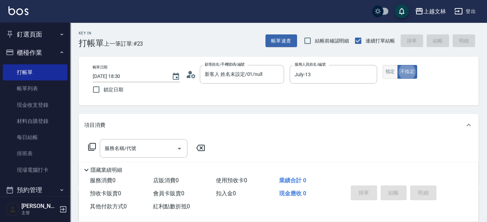
type button "false"
click at [392, 75] on button "指定" at bounding box center [390, 72] width 15 height 14
click at [136, 145] on div "服務名稱/代號 服務名稱/代號" at bounding box center [144, 148] width 88 height 19
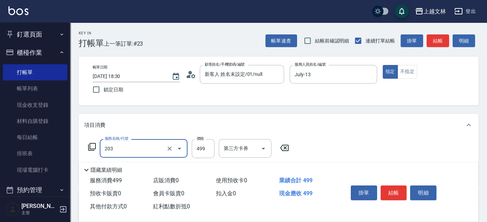
type input "B級洗+剪(203)"
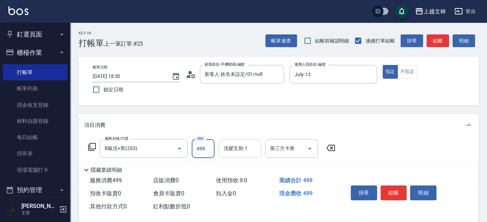
click at [231, 149] on div "洗髮互助-1 洗髮互助-1" at bounding box center [240, 148] width 42 height 19
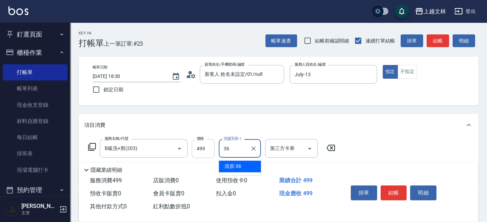
type input "清原-36"
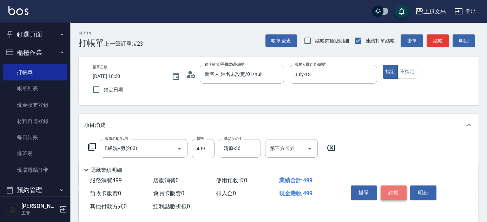
click at [397, 192] on button "結帳" at bounding box center [394, 192] width 26 height 15
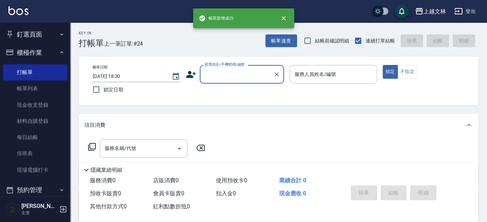
click at [20, 58] on button "櫃檯作業" at bounding box center [35, 53] width 65 height 18
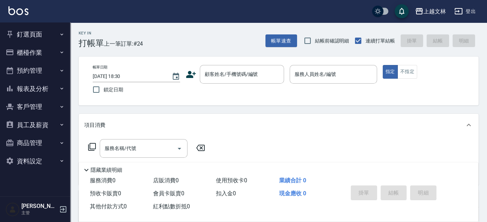
click at [65, 86] on button "報表及分析" at bounding box center [35, 89] width 65 height 18
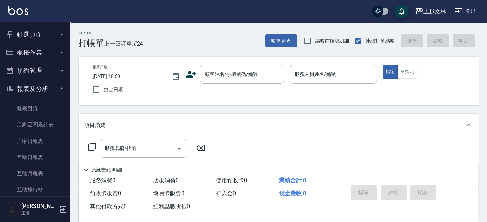
scroll to position [152, 0]
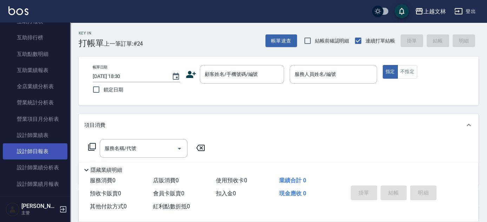
click at [58, 149] on link "設計師日報表" at bounding box center [35, 151] width 65 height 16
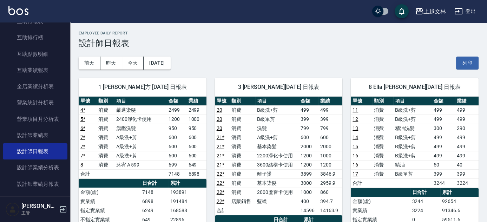
click at [67, 30] on nav "釘選頁面 店家日報表 設計師排行榜 每日結帳 櫃檯作業 打帳單 帳單列表 現金收支登錄 材料自購登錄 每日結帳 排班表 現場電腦打卡 預約管理 預約管理 單日…" at bounding box center [35, 109] width 70 height 174
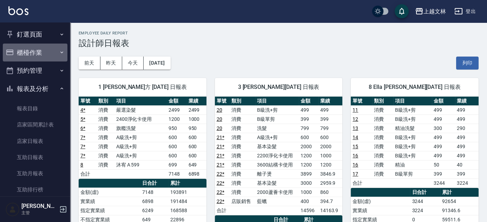
click at [41, 60] on button "櫃檯作業" at bounding box center [35, 53] width 65 height 18
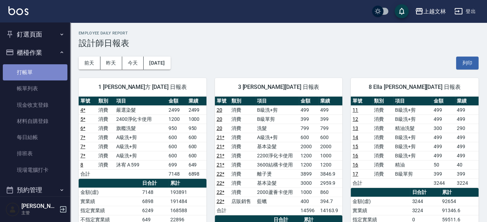
click at [43, 71] on link "打帳單" at bounding box center [35, 72] width 65 height 16
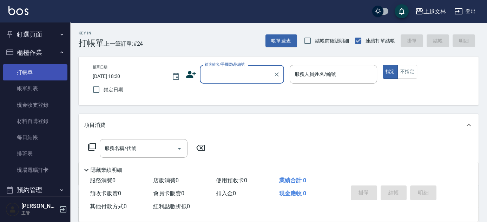
type input "0"
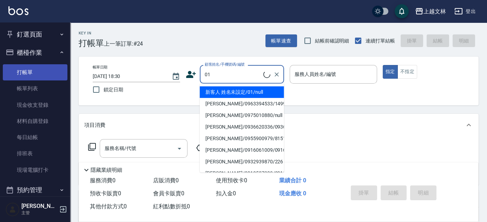
type input "新客人 姓名未設定/01/null"
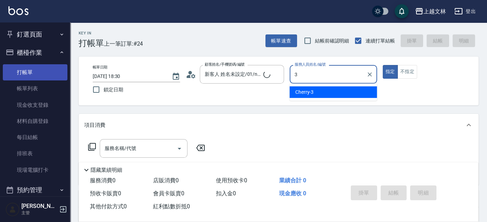
type input "Cherry-3"
type button "true"
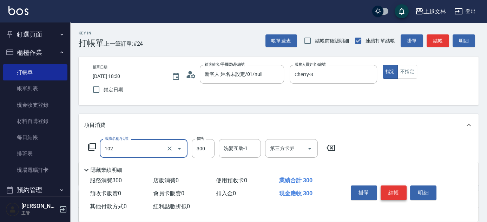
type input "精油洗髮(102)"
click at [393, 189] on button "結帳" at bounding box center [394, 192] width 26 height 15
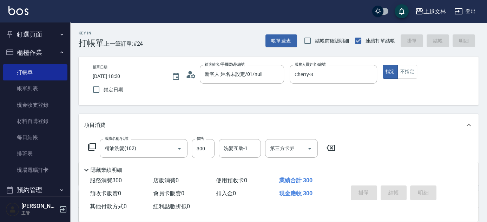
type input "[DATE] 18:37"
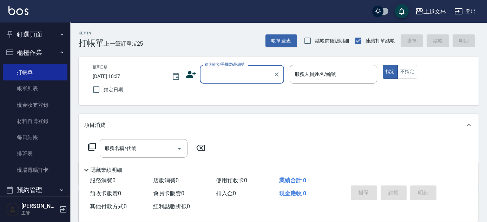
click at [229, 77] on input "顧客姓名/手機號碼/編號" at bounding box center [236, 74] width 67 height 12
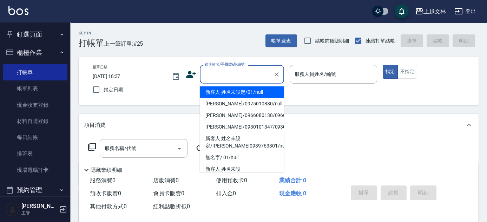
click at [232, 91] on li "新客人 姓名未設定/01/null" at bounding box center [242, 92] width 84 height 12
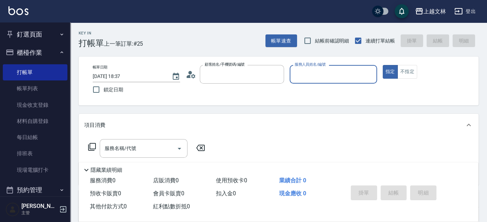
type input "新客人 姓名未設定/01/null"
click at [315, 76] on input "服務人員姓名/編號" at bounding box center [333, 74] width 81 height 12
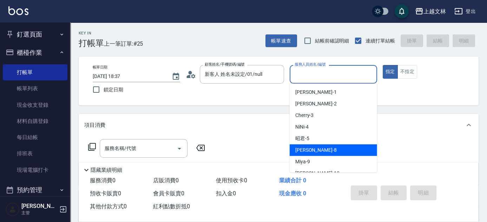
click at [300, 150] on span "Ella -8" at bounding box center [315, 149] width 41 height 7
type input "Ella-8"
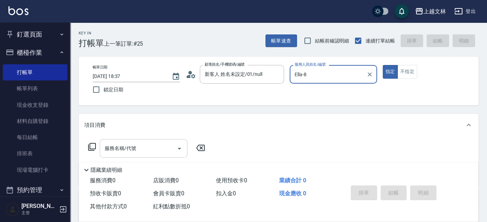
click at [136, 151] on div "服務名稱/代號 服務名稱/代號" at bounding box center [144, 148] width 88 height 19
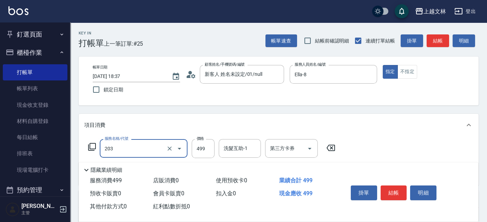
type input "B級洗+剪(203)"
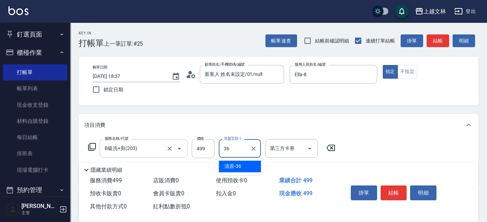
type input "清原-36"
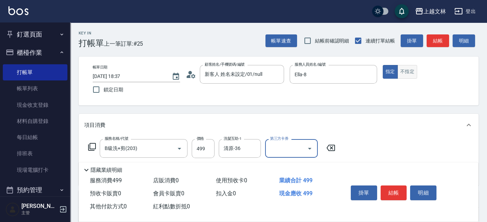
click at [409, 74] on button "不指定" at bounding box center [408, 72] width 20 height 14
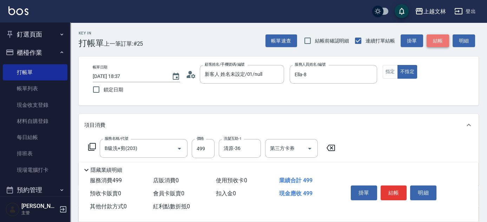
click at [436, 39] on button "結帳" at bounding box center [438, 40] width 22 height 13
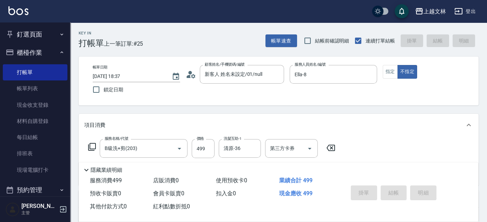
type input "[DATE] 18:41"
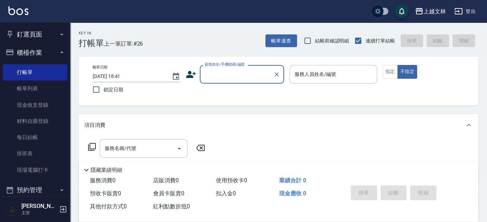
drag, startPoint x: 19, startPoint y: 87, endPoint x: 463, endPoint y: 198, distance: 458.4
click at [19, 86] on link "帳單列表" at bounding box center [35, 88] width 65 height 16
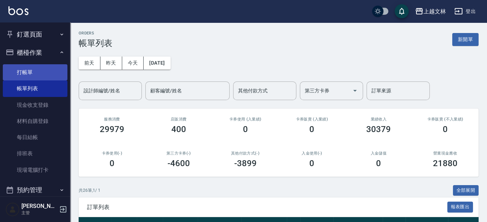
click at [33, 72] on link "打帳單" at bounding box center [35, 72] width 65 height 16
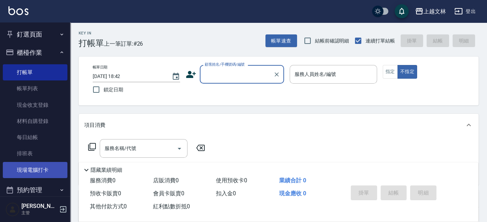
click at [31, 170] on link "現場電腦打卡" at bounding box center [35, 170] width 65 height 16
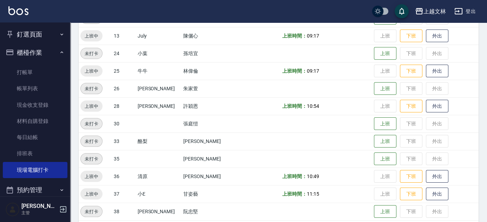
scroll to position [255, 0]
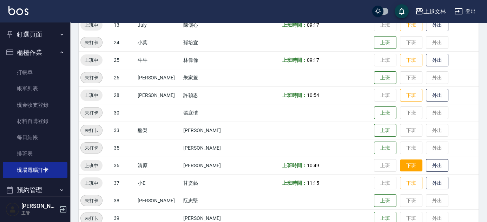
click at [406, 168] on button "下班" at bounding box center [411, 165] width 22 height 12
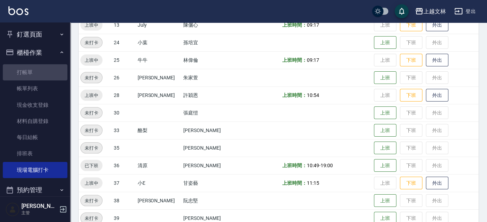
drag, startPoint x: 37, startPoint y: 74, endPoint x: 116, endPoint y: 71, distance: 79.8
click at [37, 74] on link "打帳單" at bounding box center [35, 72] width 65 height 16
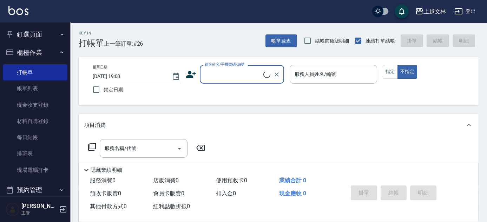
click at [230, 74] on input "顧客姓名/手機號碼/編號" at bounding box center [233, 74] width 60 height 12
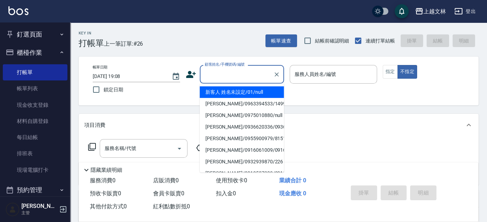
drag, startPoint x: 218, startPoint y: 96, endPoint x: 250, endPoint y: 88, distance: 32.5
click at [219, 96] on li "新客人 姓名未設定/01/null" at bounding box center [242, 92] width 84 height 12
type input "新客人 姓名未設定/01/null"
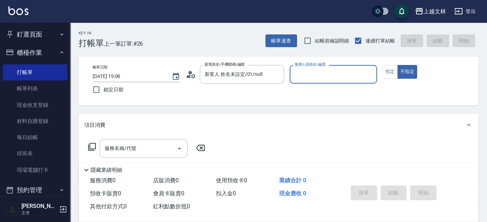
click at [279, 81] on div at bounding box center [276, 74] width 9 height 19
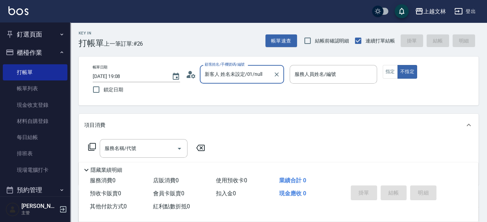
click at [333, 73] on div "服務人員姓名/編號 服務人員姓名/編號" at bounding box center [333, 74] width 87 height 19
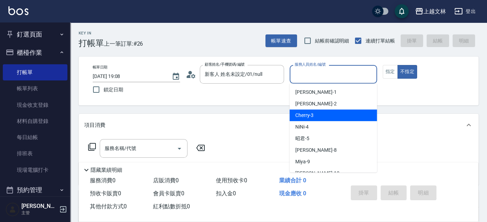
click at [320, 114] on div "Cherry -3" at bounding box center [333, 116] width 87 height 12
type input "Cherry-3"
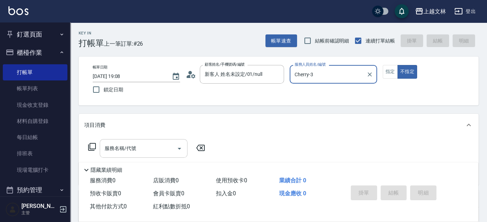
click at [155, 149] on input "服務名稱/代號" at bounding box center [138, 148] width 71 height 12
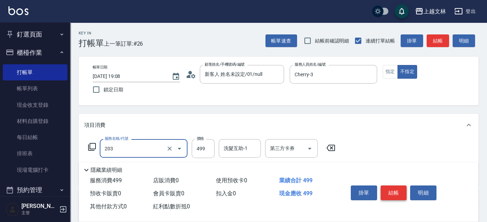
type input "B級洗+剪(203)"
click at [386, 192] on button "結帳" at bounding box center [394, 192] width 26 height 15
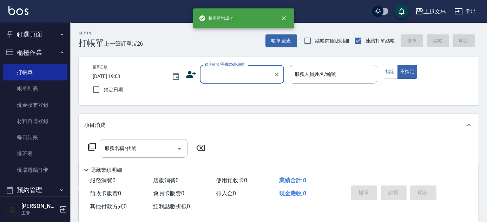
click at [236, 78] on input "顧客姓名/手機號碼/編號" at bounding box center [236, 74] width 67 height 12
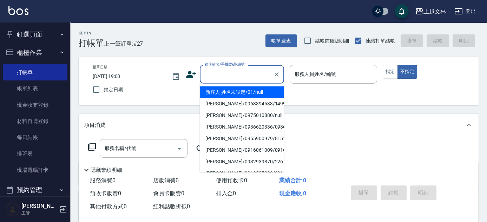
click at [241, 90] on li "新客人 姓名未設定/01/null" at bounding box center [242, 92] width 84 height 12
type input "新客人 姓名未設定/01/null"
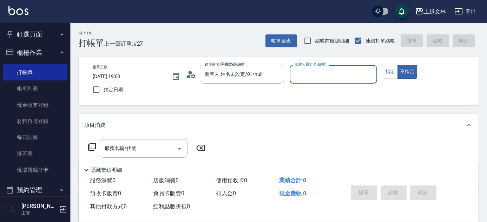
click at [313, 71] on input "服務人員姓名/編號" at bounding box center [333, 74] width 81 height 12
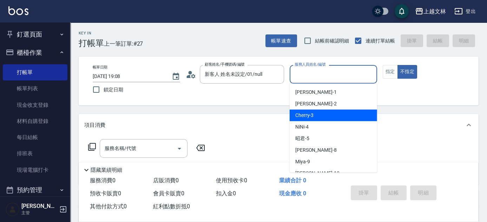
click at [323, 112] on div "Cherry -3" at bounding box center [333, 116] width 87 height 12
type input "Cherry-3"
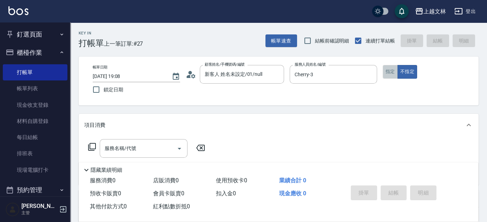
click at [395, 68] on button "指定" at bounding box center [390, 72] width 15 height 14
drag, startPoint x: 165, startPoint y: 151, endPoint x: 161, endPoint y: 156, distance: 6.5
click at [164, 151] on input "服務名稱/代號" at bounding box center [138, 148] width 71 height 12
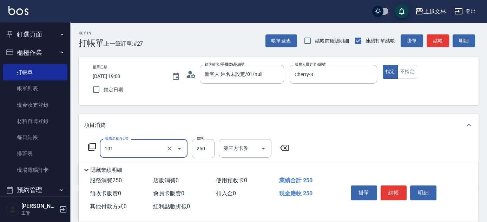
type input "洗髮(101)"
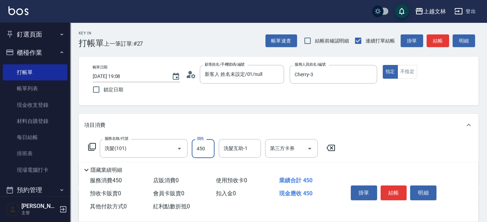
type input "450"
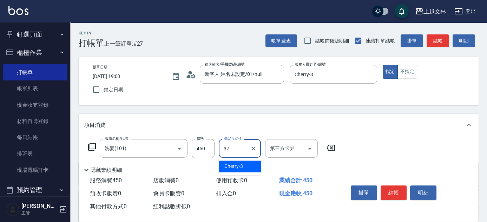
type input "小E-37"
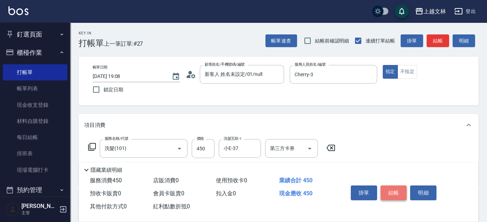
click at [386, 195] on button "結帳" at bounding box center [394, 192] width 26 height 15
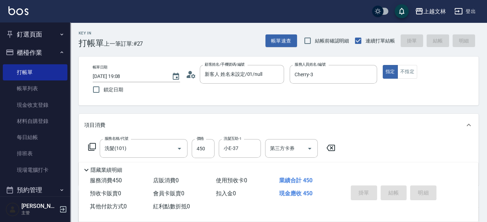
type input "[DATE] 19:09"
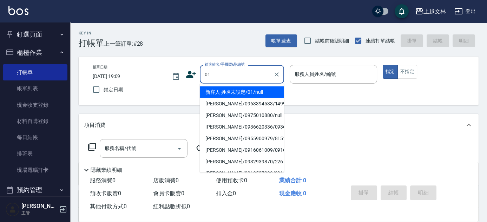
type input "新客人 姓名未設定/01/null"
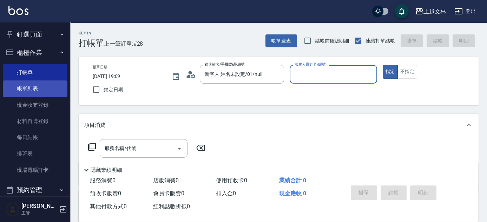
drag, startPoint x: 42, startPoint y: 89, endPoint x: 28, endPoint y: 90, distance: 14.1
click at [42, 89] on link "帳單列表" at bounding box center [35, 88] width 65 height 16
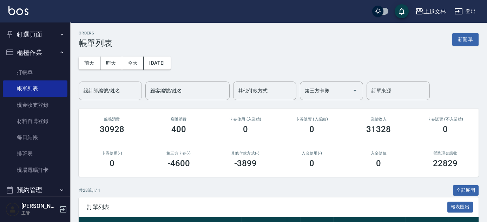
click at [118, 87] on input "設計師編號/姓名" at bounding box center [110, 91] width 57 height 12
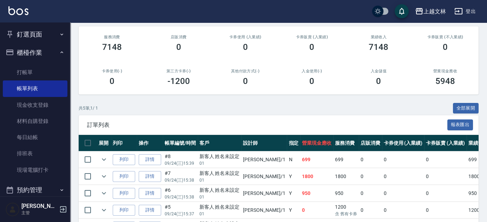
scroll to position [127, 0]
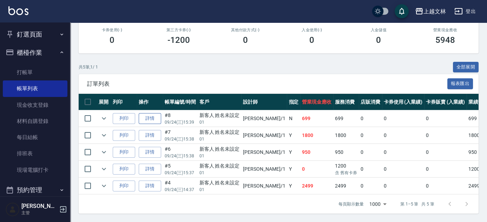
type input "[PERSON_NAME]-1"
click at [152, 116] on link "詳情" at bounding box center [150, 118] width 22 height 11
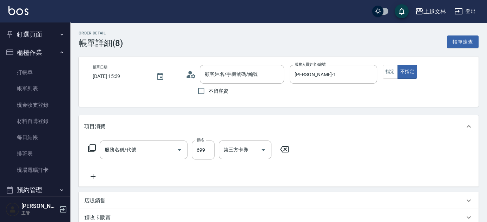
type input "[DATE] 15:39"
type input "[PERSON_NAME]-1"
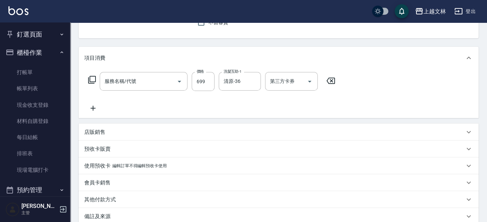
type input "[PERSON_NAME] A 599(118)"
type input "新客人 姓名未設定/01/null"
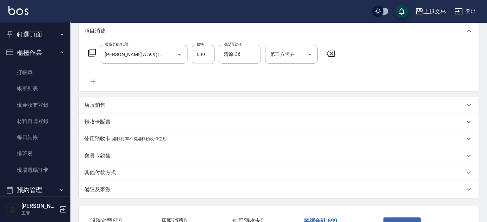
click at [92, 78] on icon at bounding box center [93, 81] width 18 height 8
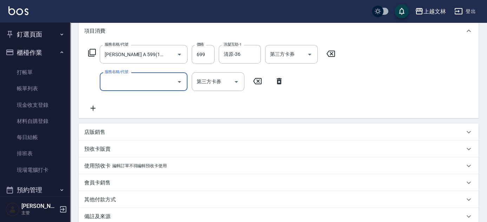
click at [93, 109] on icon at bounding box center [93, 108] width 18 height 8
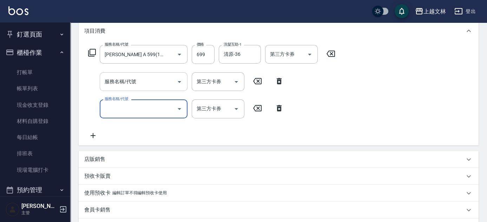
click at [121, 79] on div "服務名稱/代號 服務名稱/代號" at bounding box center [144, 81] width 88 height 19
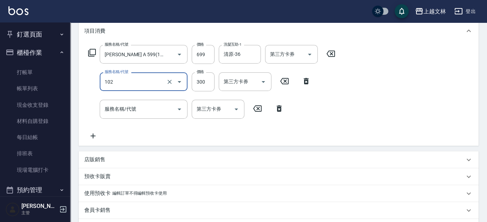
type input "精油洗髮(102)"
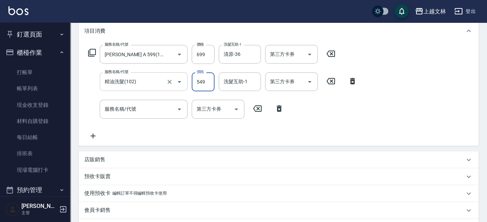
type input "549"
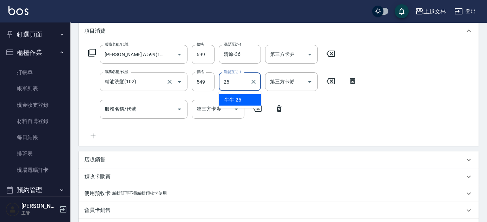
type input "牛牛-25"
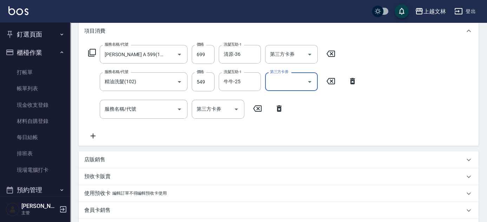
click at [135, 109] on div "服務名稱/代號 服務名稱/代號" at bounding box center [144, 109] width 88 height 19
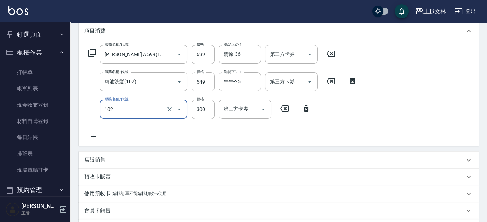
type input "精油洗髮(102)"
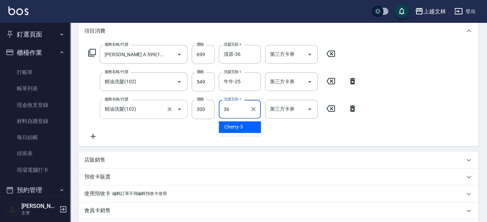
type input "清原-36"
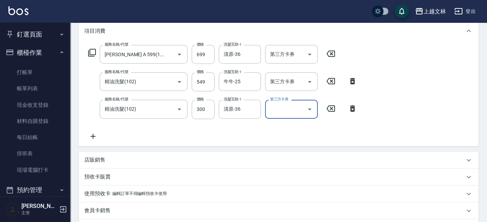
click at [94, 137] on icon at bounding box center [93, 136] width 18 height 8
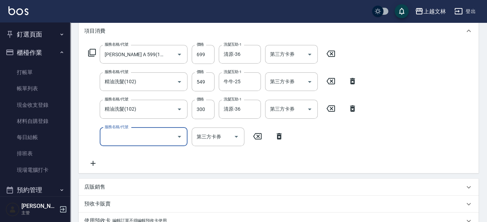
click at [143, 133] on input "服務名稱/代號" at bounding box center [138, 137] width 71 height 12
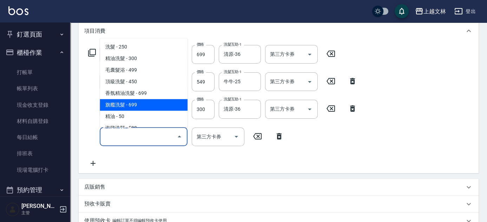
click at [154, 106] on span "旗艦洗髮 - 699" at bounding box center [144, 105] width 88 height 12
type input "旗艦洗髮(106)"
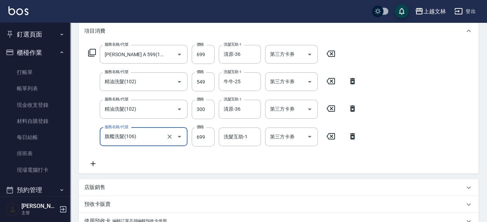
click at [224, 135] on div "洗髮互助-1 洗髮互助-1" at bounding box center [240, 137] width 42 height 19
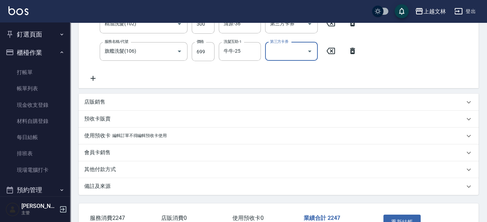
scroll to position [229, 0]
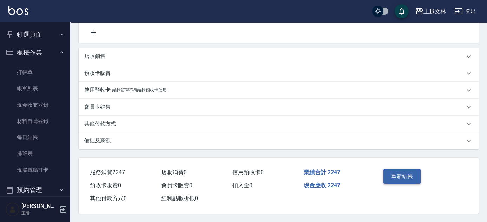
click at [405, 173] on button "重新結帳" at bounding box center [402, 176] width 37 height 15
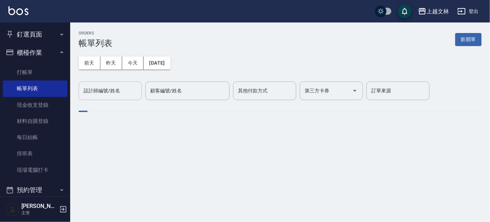
click at [121, 89] on input "設計師編號/姓名" at bounding box center [110, 91] width 57 height 12
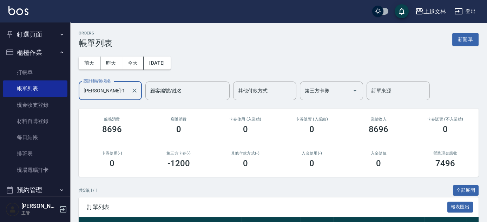
scroll to position [127, 0]
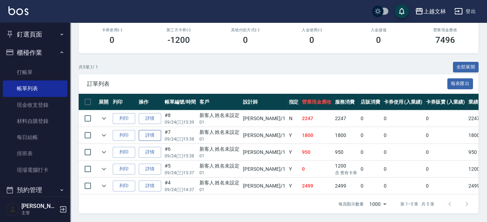
click at [147, 130] on link "詳情" at bounding box center [150, 135] width 22 height 11
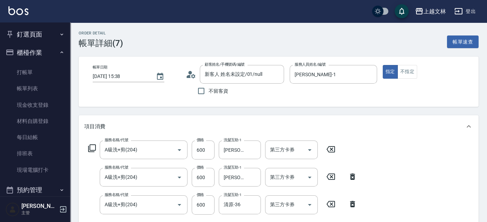
scroll to position [128, 0]
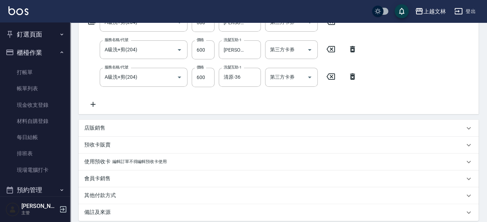
click at [98, 105] on icon at bounding box center [93, 104] width 18 height 8
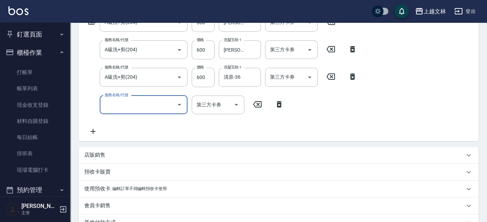
click at [96, 128] on icon at bounding box center [93, 131] width 18 height 8
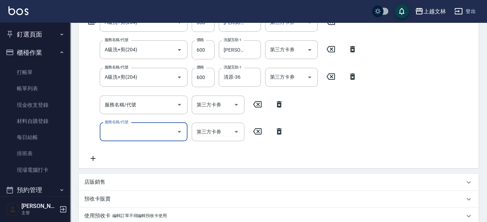
click at [93, 158] on icon at bounding box center [93, 158] width 5 height 5
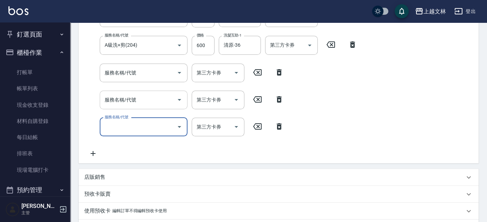
scroll to position [191, 0]
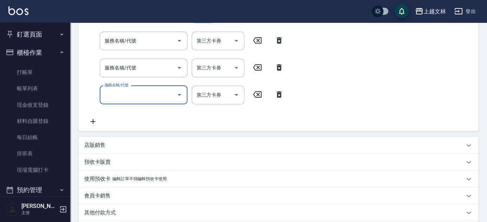
click at [97, 120] on icon at bounding box center [93, 121] width 18 height 8
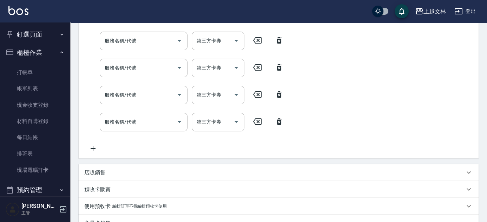
click at [95, 145] on icon at bounding box center [93, 148] width 18 height 8
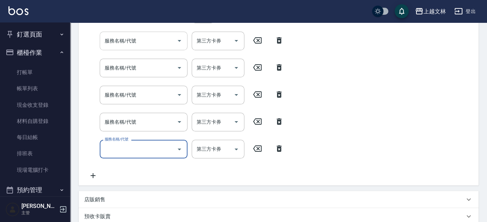
click at [150, 42] on input "服務名稱/代號" at bounding box center [138, 41] width 71 height 12
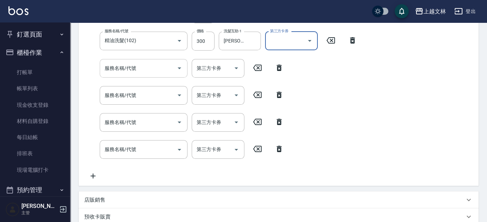
click at [141, 76] on div "服務名稱/代號" at bounding box center [144, 68] width 88 height 19
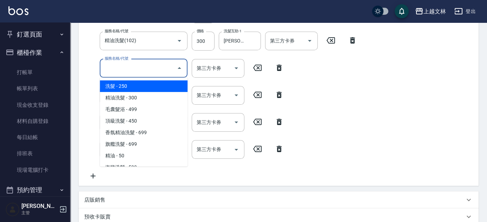
click at [144, 70] on input "服務名稱/代號" at bounding box center [138, 68] width 71 height 12
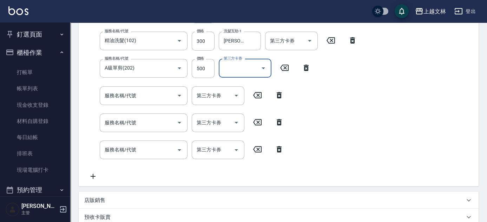
click at [132, 98] on div "服務名稱/代號 服務名稱/代號" at bounding box center [144, 95] width 88 height 19
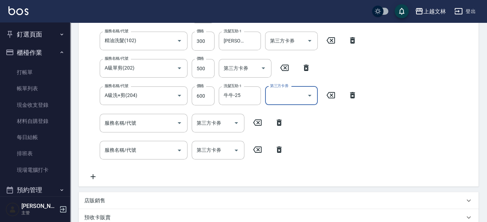
click at [123, 122] on div "服務名稱/代號 服務名稱/代號" at bounding box center [144, 123] width 88 height 19
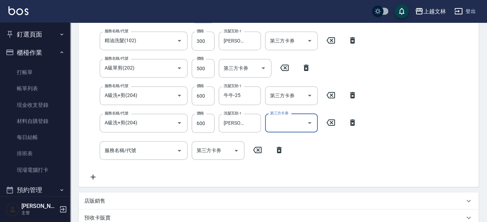
click at [130, 150] on div "服務名稱/代號 服務名稱/代號" at bounding box center [144, 150] width 88 height 19
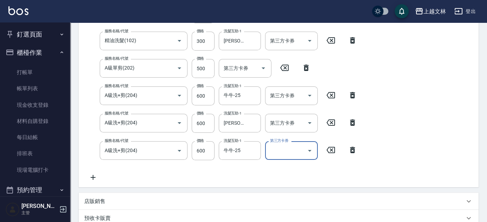
click at [89, 178] on icon at bounding box center [93, 177] width 18 height 8
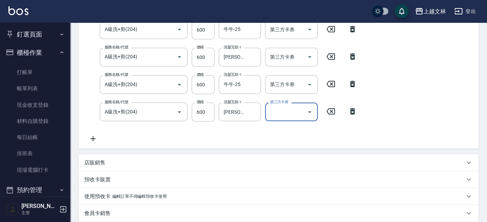
scroll to position [366, 0]
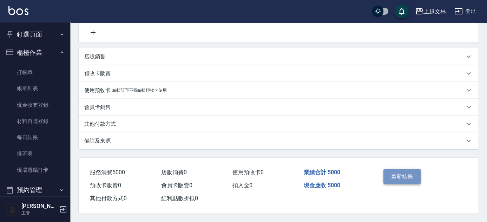
click at [409, 175] on button "重新結帳" at bounding box center [402, 176] width 37 height 15
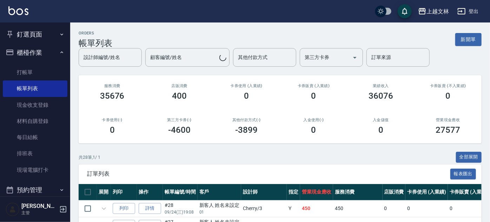
click at [22, 72] on link "打帳單" at bounding box center [35, 72] width 65 height 16
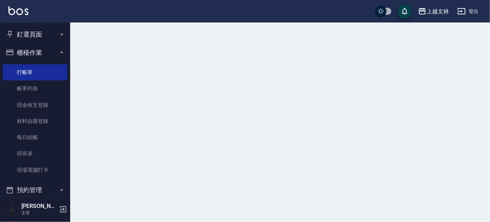
click at [27, 52] on button "櫃檯作業" at bounding box center [35, 53] width 65 height 18
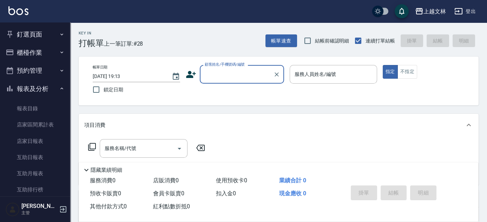
click at [32, 85] on button "報表及分析" at bounding box center [35, 89] width 65 height 18
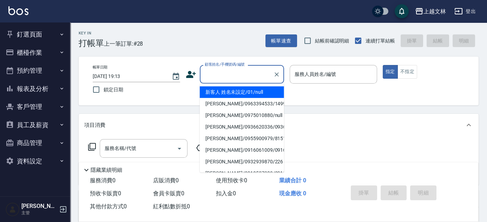
click at [235, 76] on input "顧客姓名/手機號碼/編號" at bounding box center [236, 74] width 67 height 12
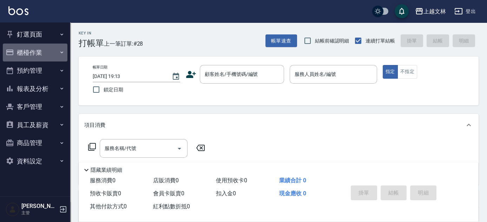
click at [27, 47] on button "櫃檯作業" at bounding box center [35, 53] width 65 height 18
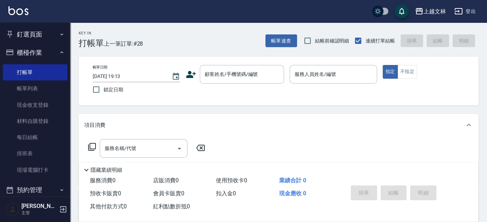
click at [52, 52] on button "櫃檯作業" at bounding box center [35, 53] width 65 height 18
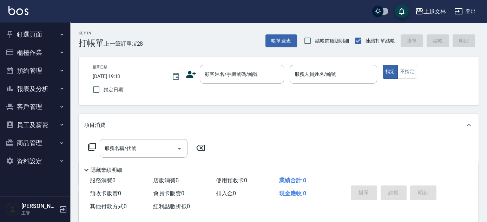
click at [67, 89] on nav "釘選頁面 店家日報表 設計師排行榜 每日結帳 櫃檯作業 打帳單 帳單列表 現金收支登錄 材料自購登錄 每日結帳 排班表 現場電腦打卡 預約管理 預約管理 單日…" at bounding box center [35, 109] width 70 height 174
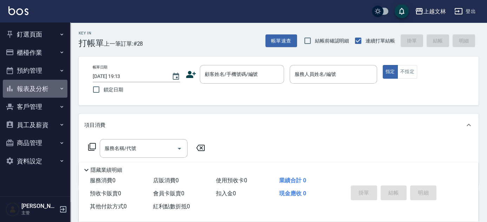
click at [61, 90] on icon "button" at bounding box center [62, 89] width 6 height 6
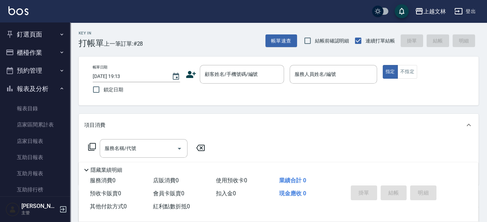
scroll to position [152, 0]
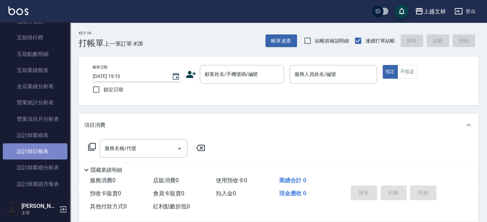
click at [53, 150] on link "設計師日報表" at bounding box center [35, 151] width 65 height 16
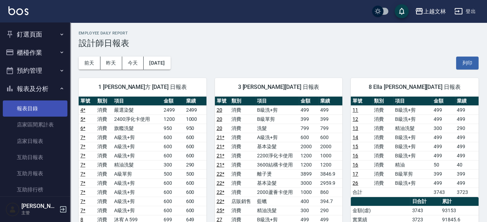
click at [35, 105] on link "報表目錄" at bounding box center [35, 108] width 65 height 16
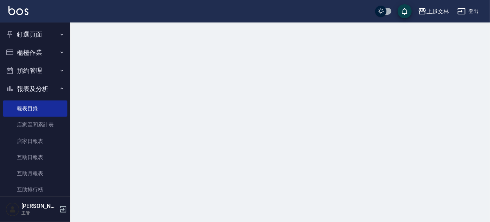
click at [37, 93] on button "報表及分析" at bounding box center [35, 89] width 65 height 18
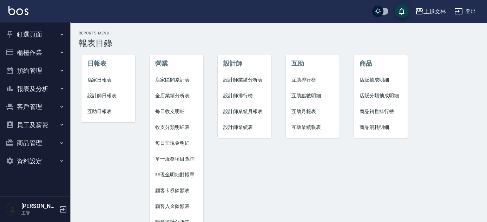
click at [46, 53] on button "櫃檯作業" at bounding box center [35, 53] width 65 height 18
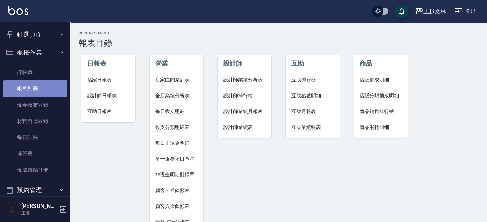
click at [43, 89] on link "帳單列表" at bounding box center [35, 88] width 65 height 16
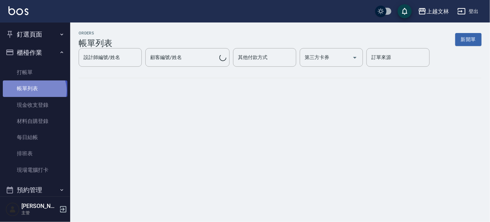
click at [34, 91] on link "帳單列表" at bounding box center [35, 88] width 65 height 16
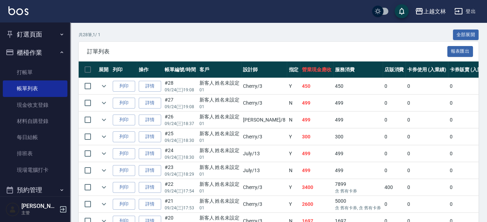
scroll to position [167, 0]
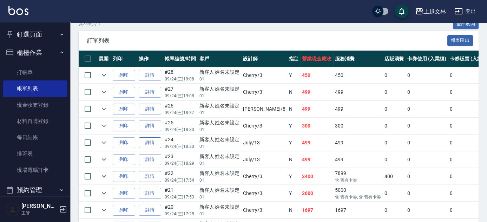
click at [144, 143] on link "詳情" at bounding box center [150, 142] width 22 height 11
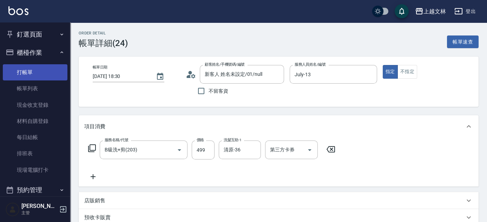
click at [43, 70] on link "打帳單" at bounding box center [35, 72] width 65 height 16
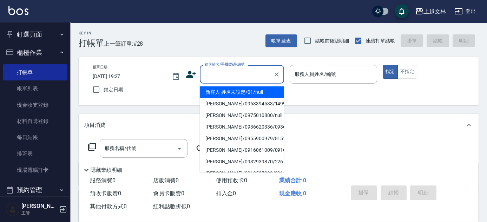
click at [216, 75] on input "顧客姓名/手機號碼/編號" at bounding box center [236, 74] width 67 height 12
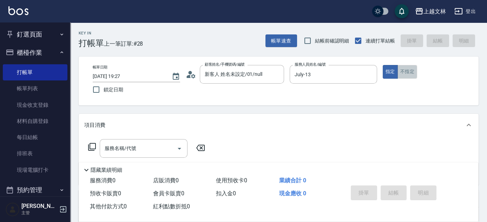
click at [400, 73] on button "不指定" at bounding box center [408, 72] width 20 height 14
drag, startPoint x: 402, startPoint y: 71, endPoint x: 391, endPoint y: 70, distance: 11.3
click at [402, 71] on button "不指定" at bounding box center [408, 72] width 20 height 14
drag, startPoint x: 391, startPoint y: 70, endPoint x: 350, endPoint y: 77, distance: 41.4
click at [391, 70] on button "指定" at bounding box center [390, 72] width 15 height 14
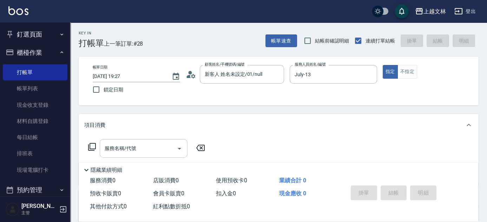
click at [150, 148] on input "服務名稱/代號" at bounding box center [138, 148] width 71 height 12
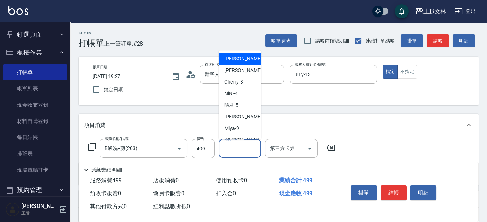
click at [237, 145] on div "洗髮互助-1 洗髮互助-1" at bounding box center [240, 148] width 42 height 19
click at [399, 187] on button "結帳" at bounding box center [394, 192] width 26 height 15
